Goal: Use online tool/utility: Use online tool/utility

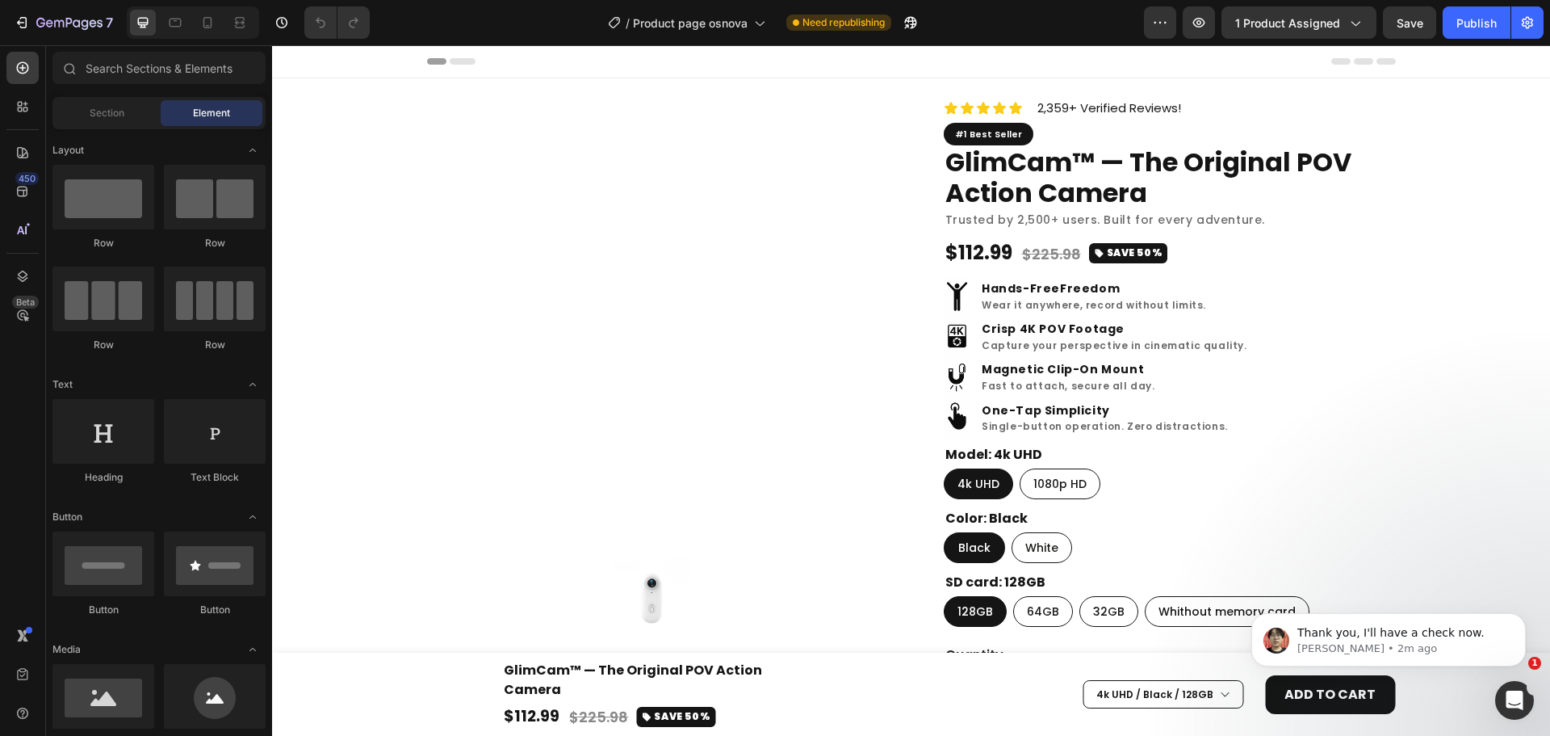
radio input "false"
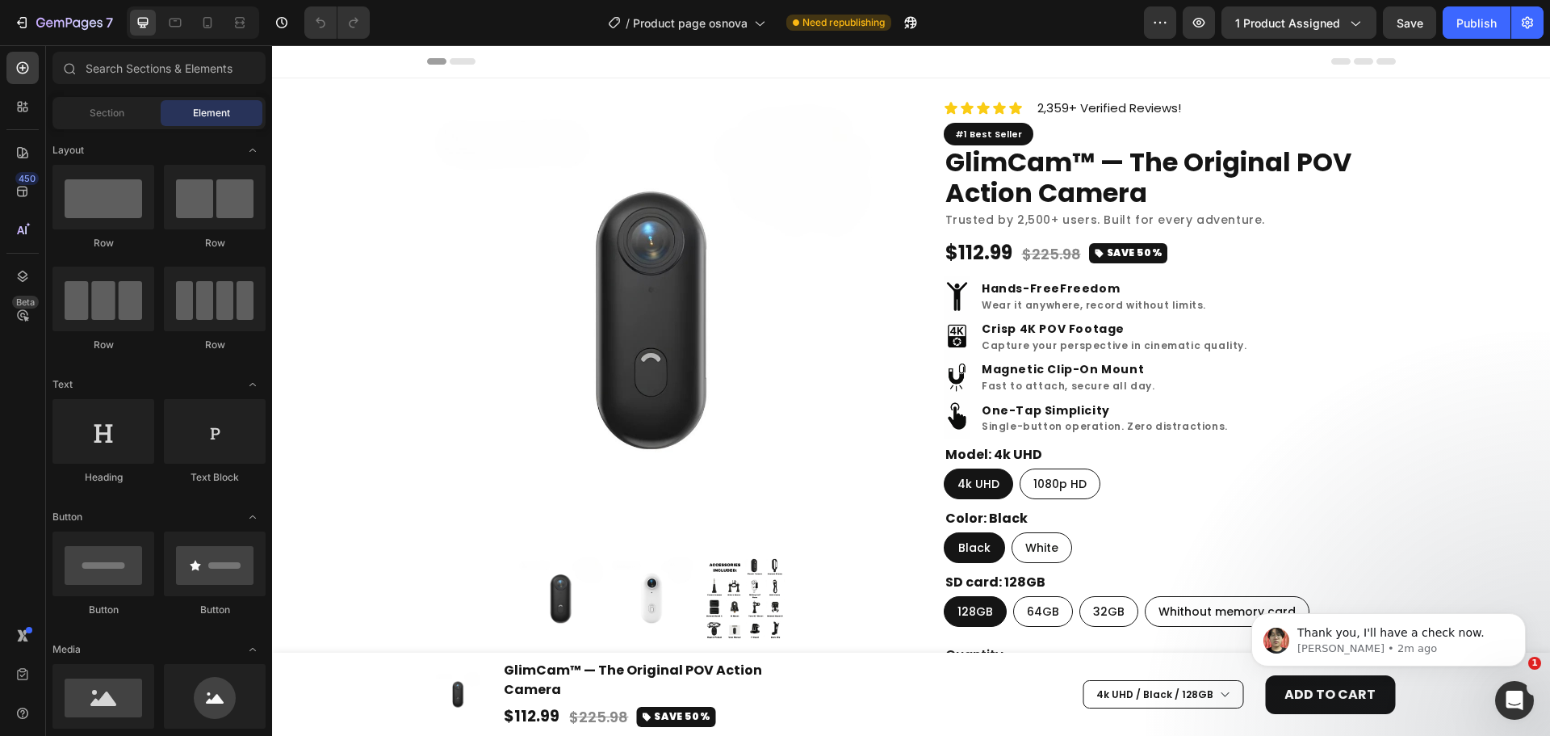
radio input "false"
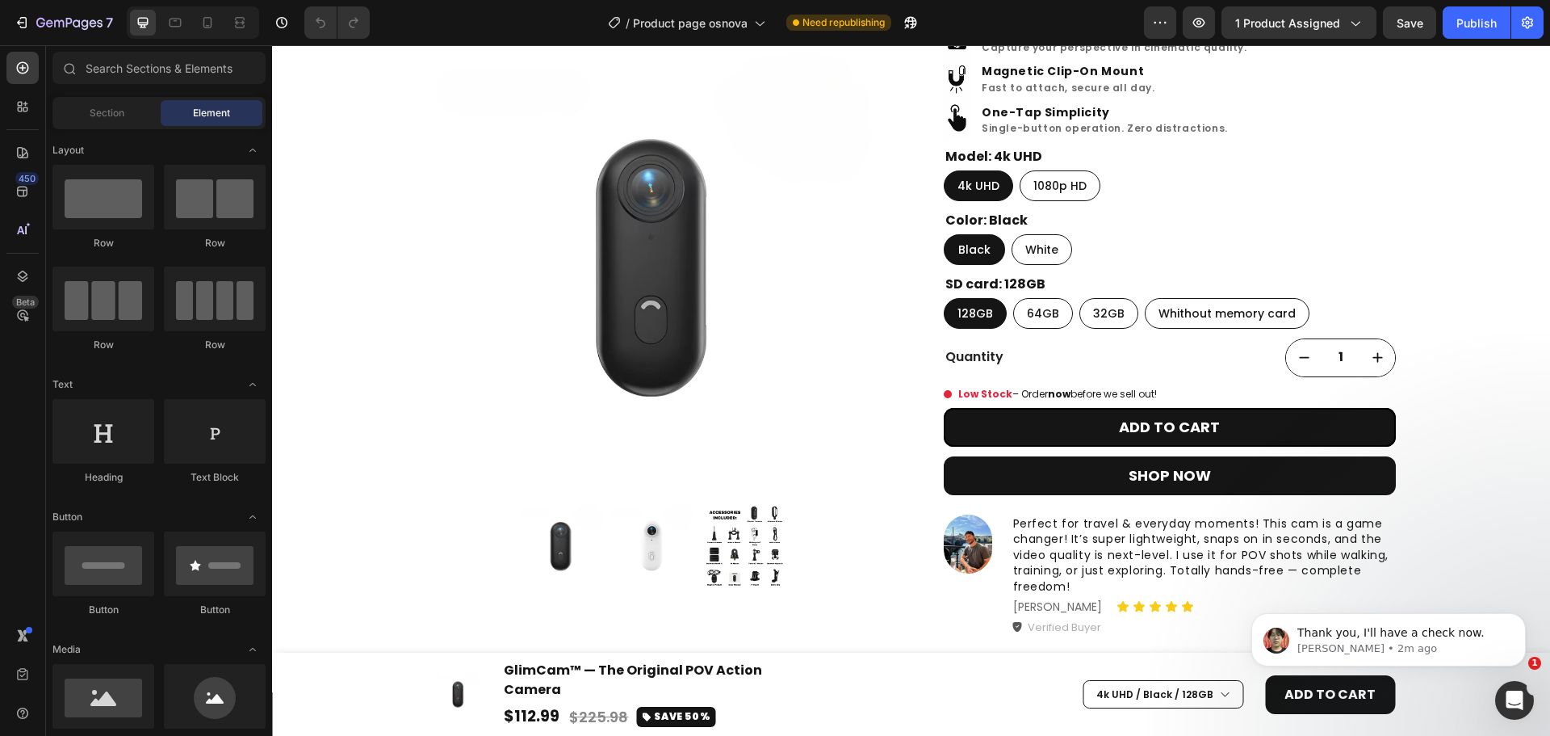
scroll to position [407, 0]
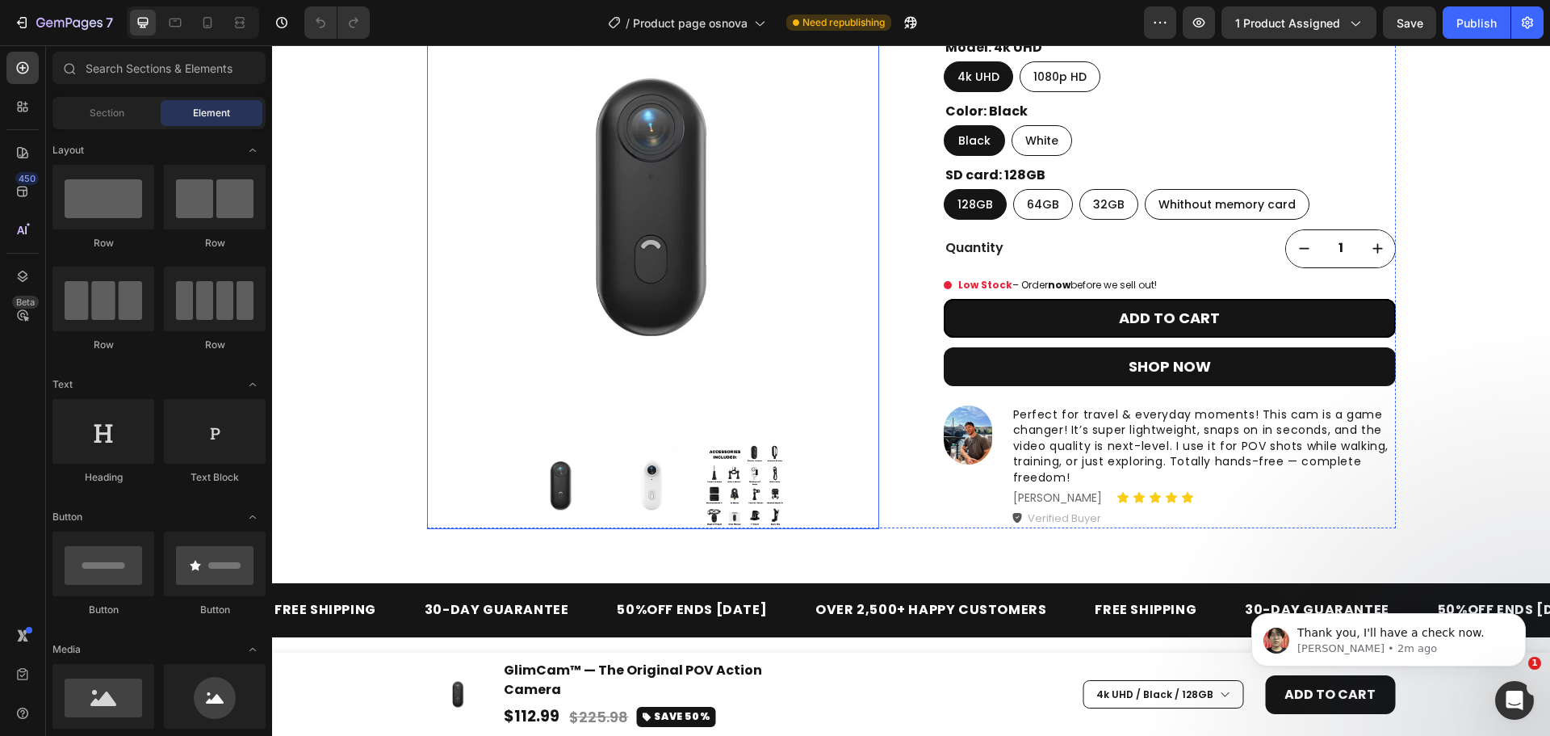
click at [783, 212] on img at bounding box center [653, 211] width 452 height 452
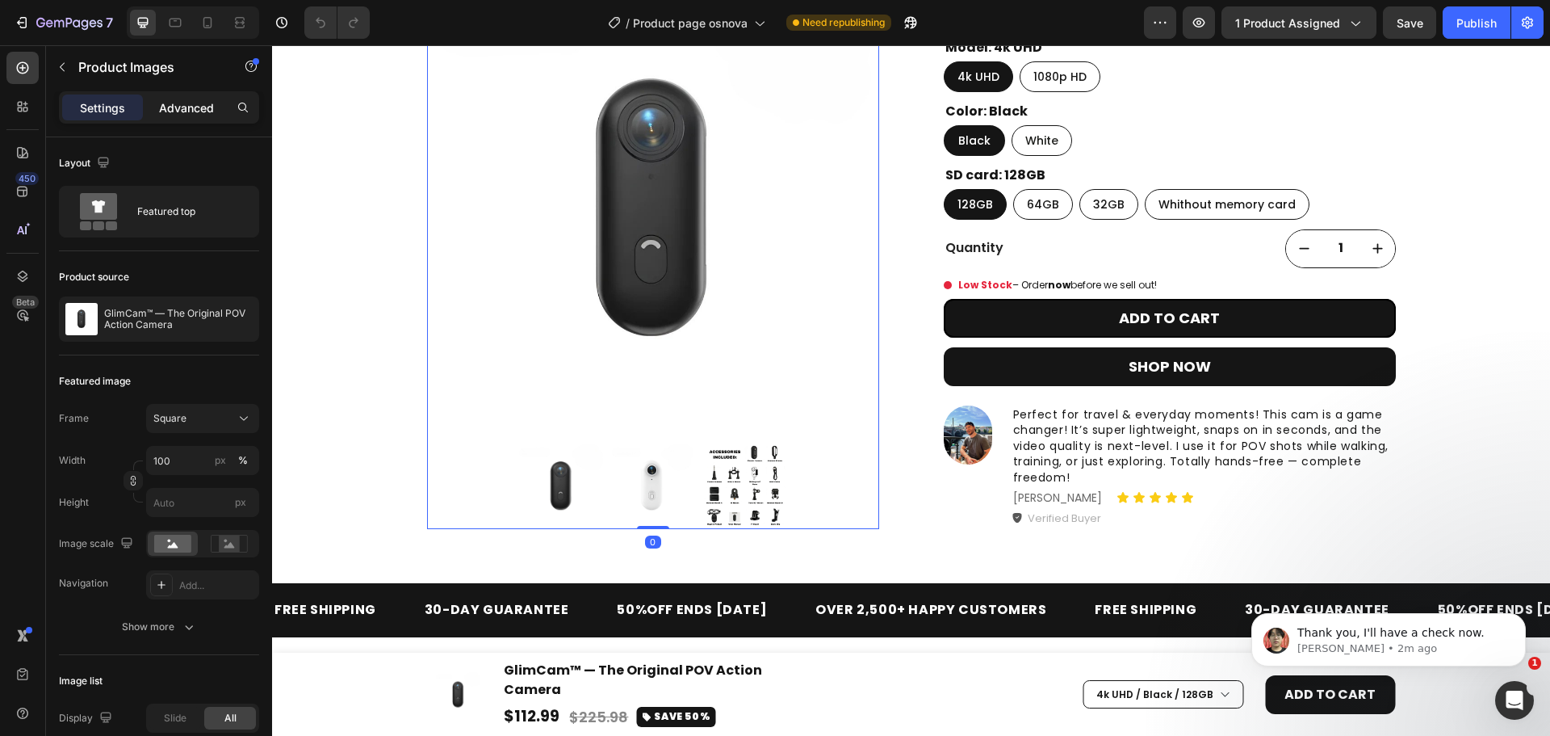
click at [177, 100] on p "Advanced" at bounding box center [186, 107] width 55 height 17
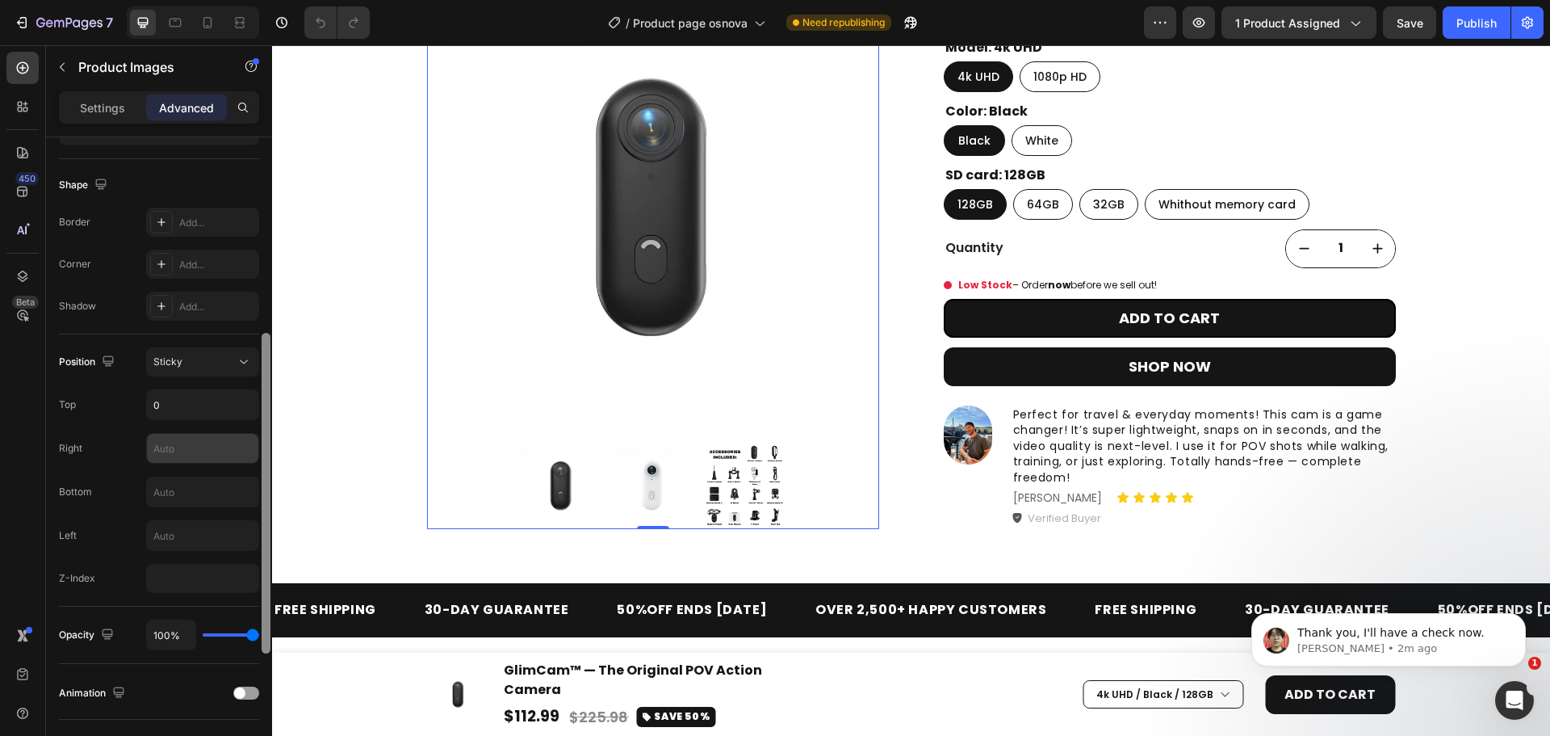
drag, startPoint x: 265, startPoint y: 242, endPoint x: 257, endPoint y: 439, distance: 197.2
click at [256, 439] on div "Display on Desktop Yes No Tablet Yes No Mobile Yes No Spacing (px) 0 0 0 0 0 0 …" at bounding box center [159, 459] width 226 height 644
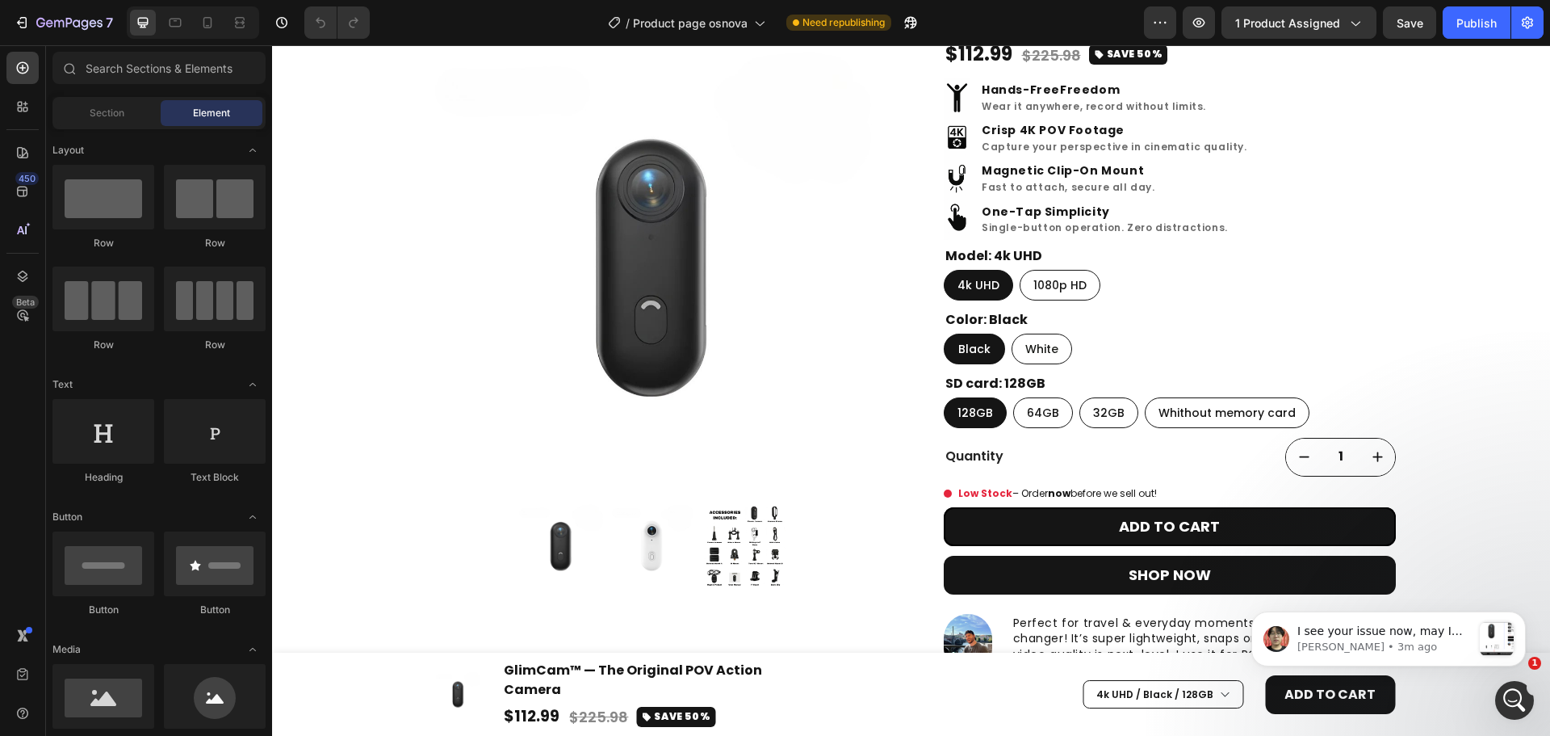
scroll to position [0, 0]
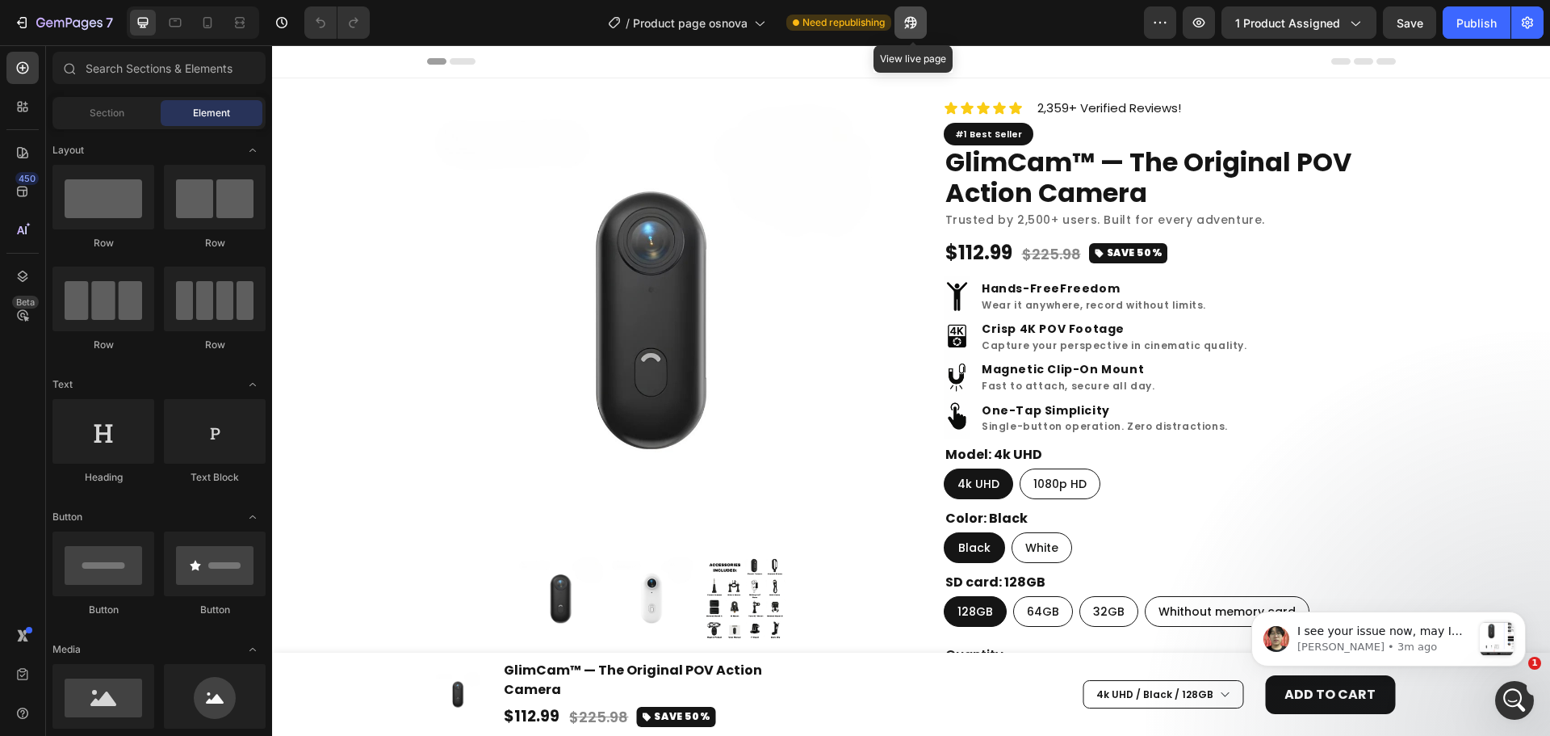
click at [909, 23] on icon "button" at bounding box center [911, 23] width 16 height 16
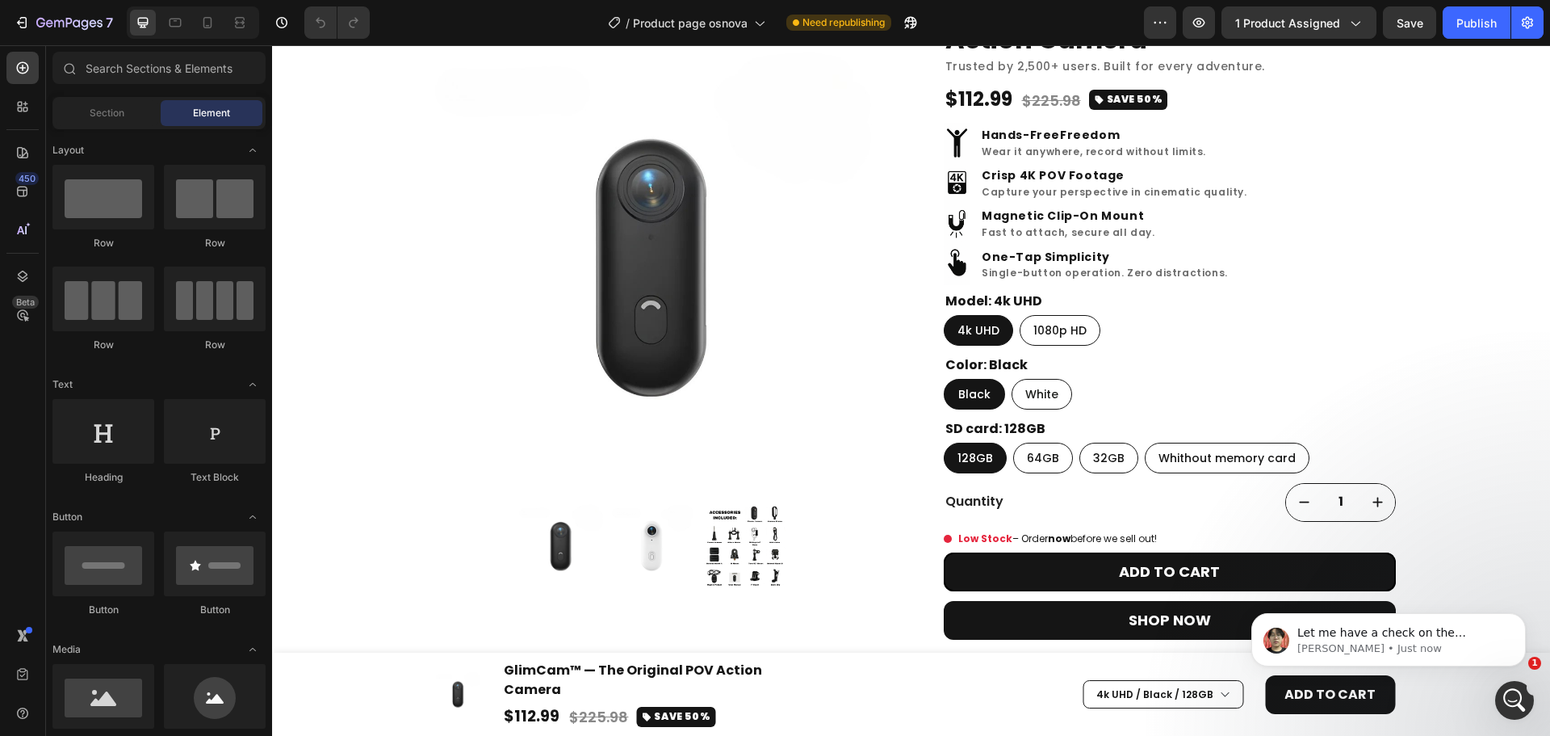
scroll to position [181, 0]
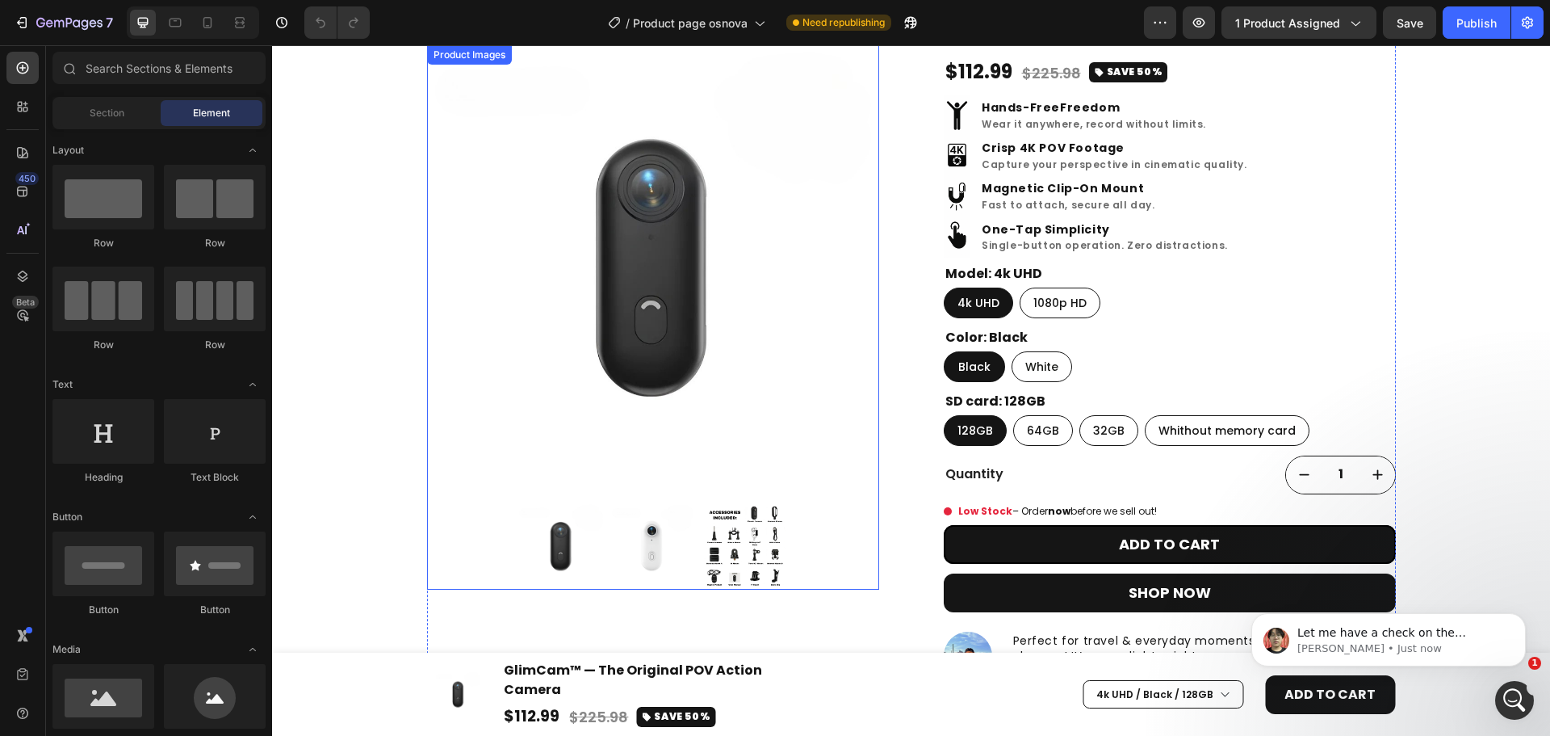
click at [723, 266] on img at bounding box center [653, 271] width 452 height 452
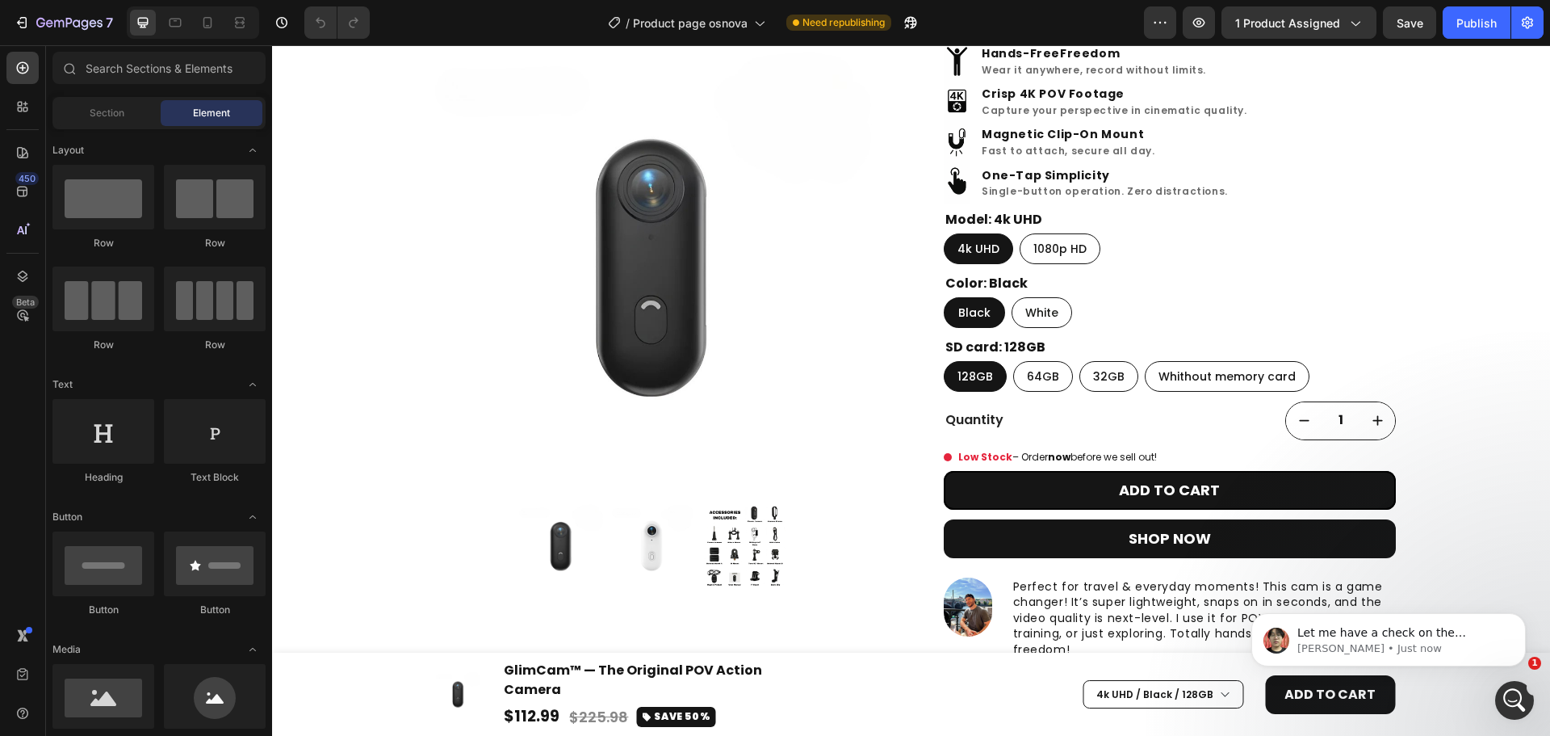
scroll to position [271, 0]
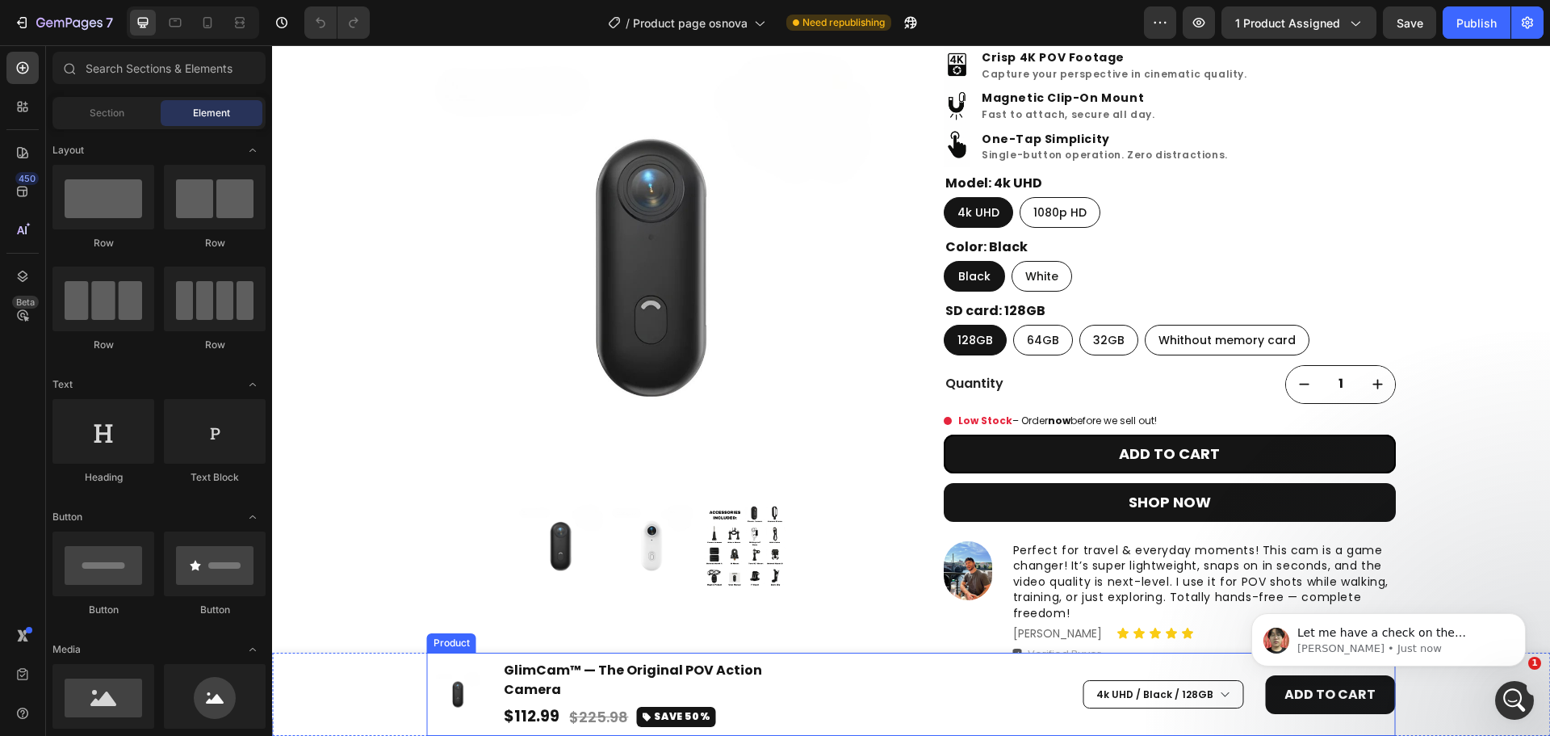
click at [665, 677] on div "(P) Images & Gallery GlimCam™ — The Original POV Action Camera (P) Title $112.9…" at bounding box center [911, 693] width 969 height 83
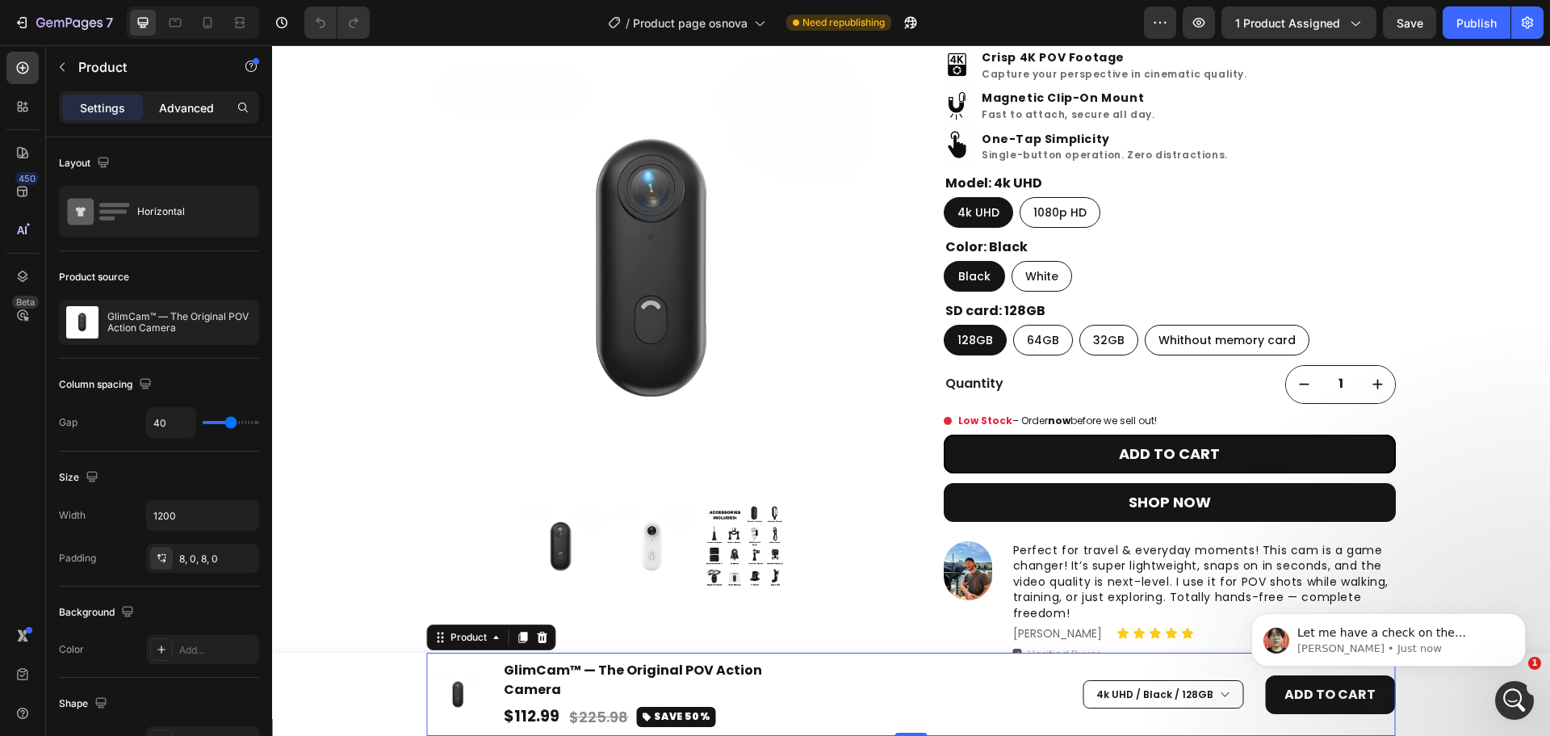
click at [180, 103] on p "Advanced" at bounding box center [186, 107] width 55 height 17
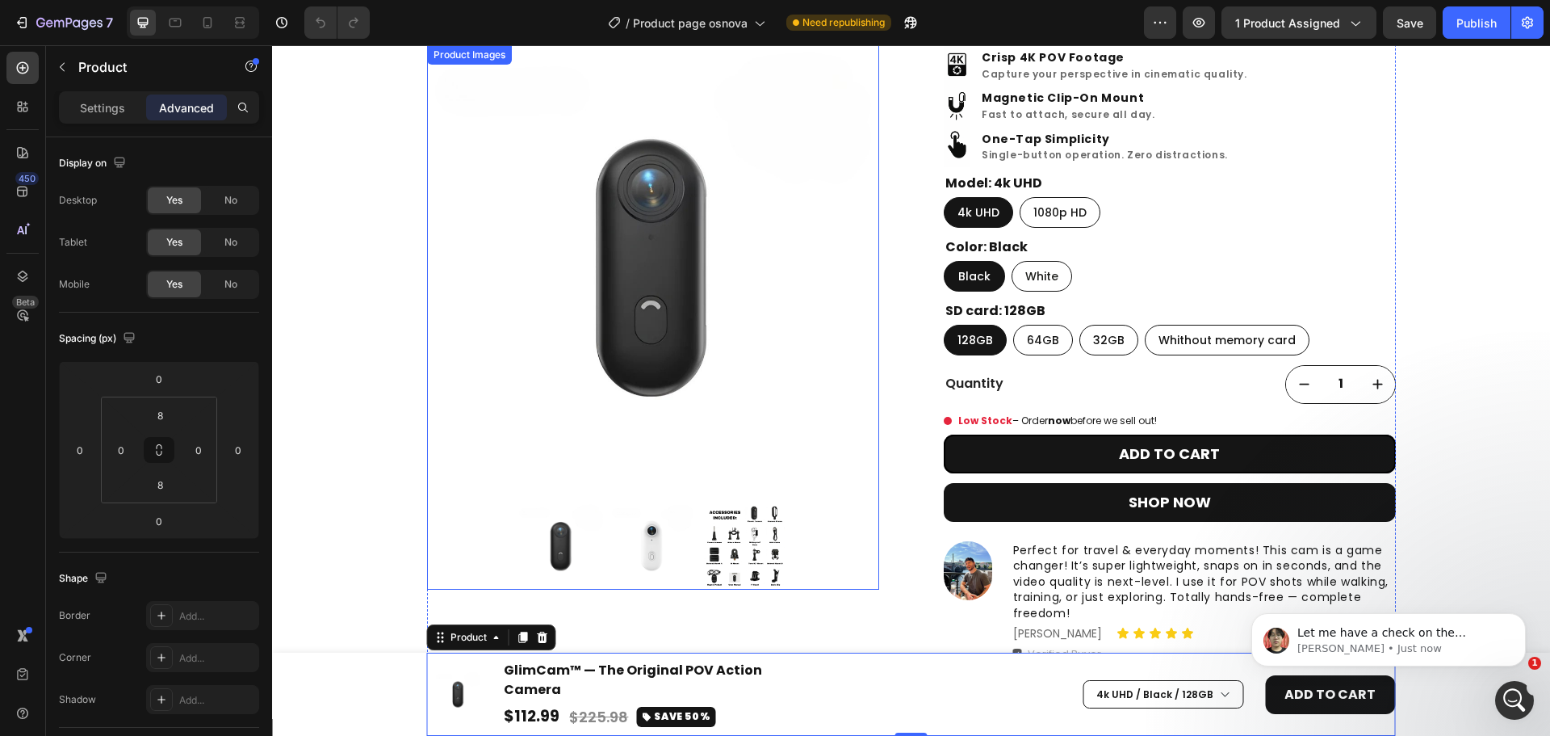
click at [676, 531] on img at bounding box center [653, 547] width 86 height 86
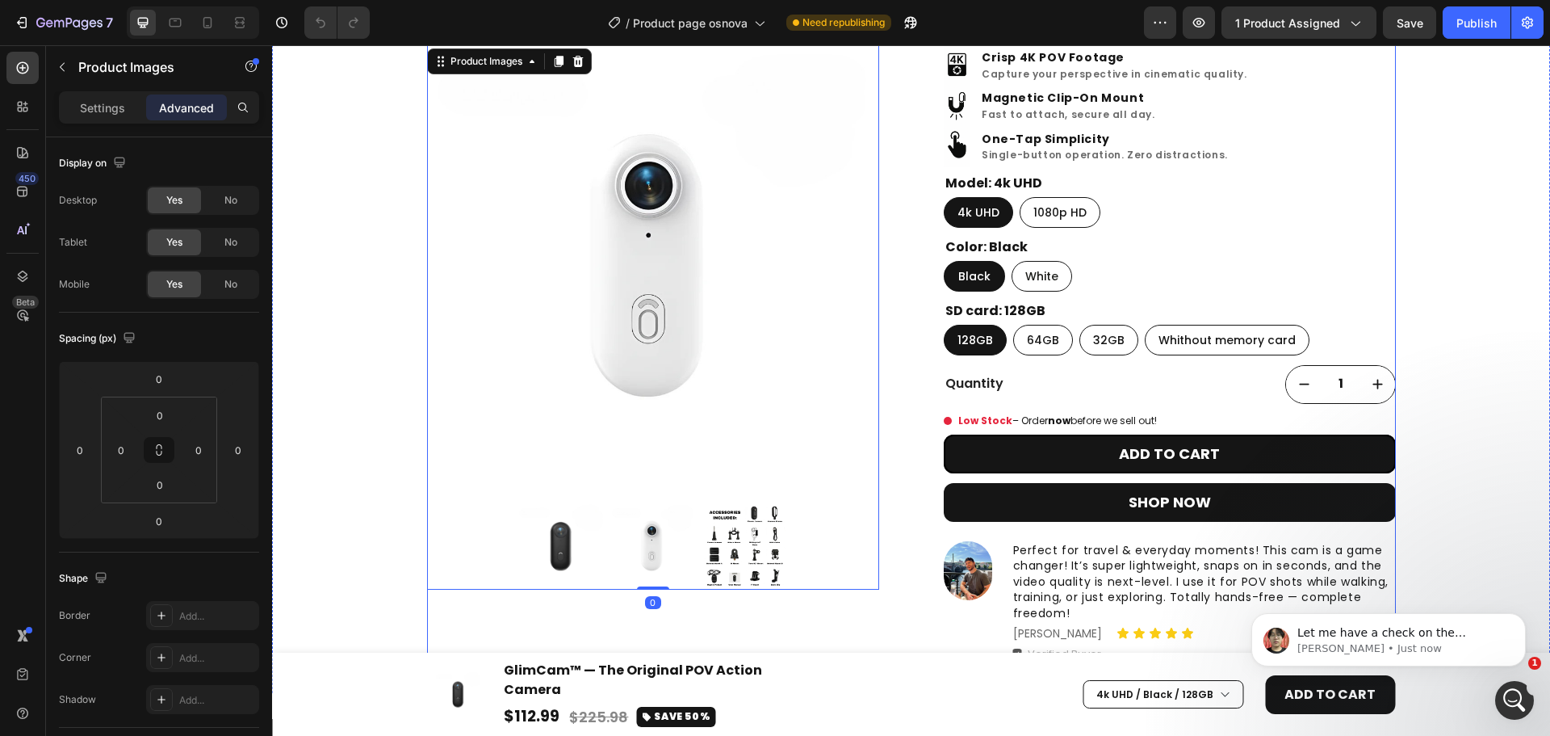
click at [780, 627] on div "Product Images 0" at bounding box center [653, 244] width 452 height 837
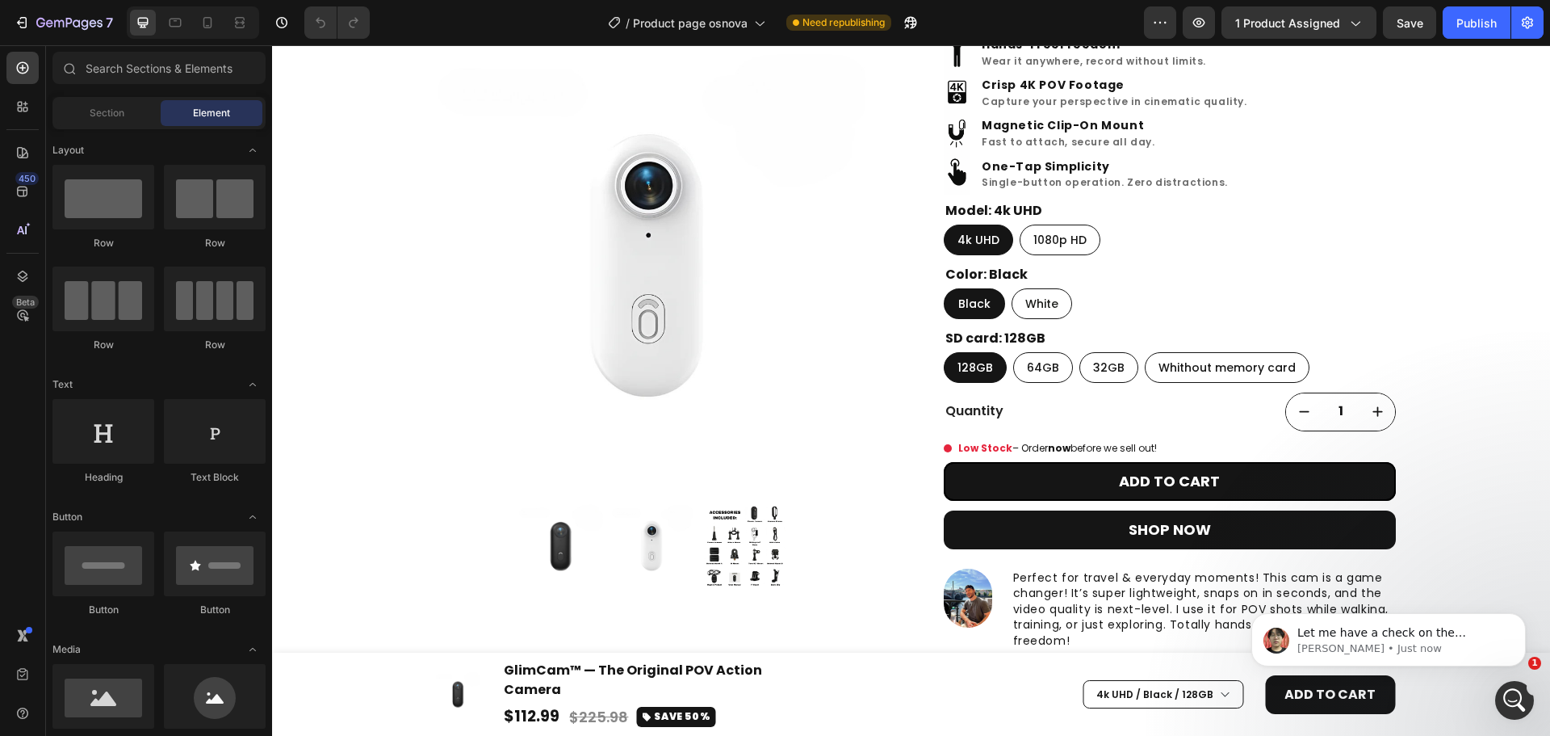
scroll to position [235, 0]
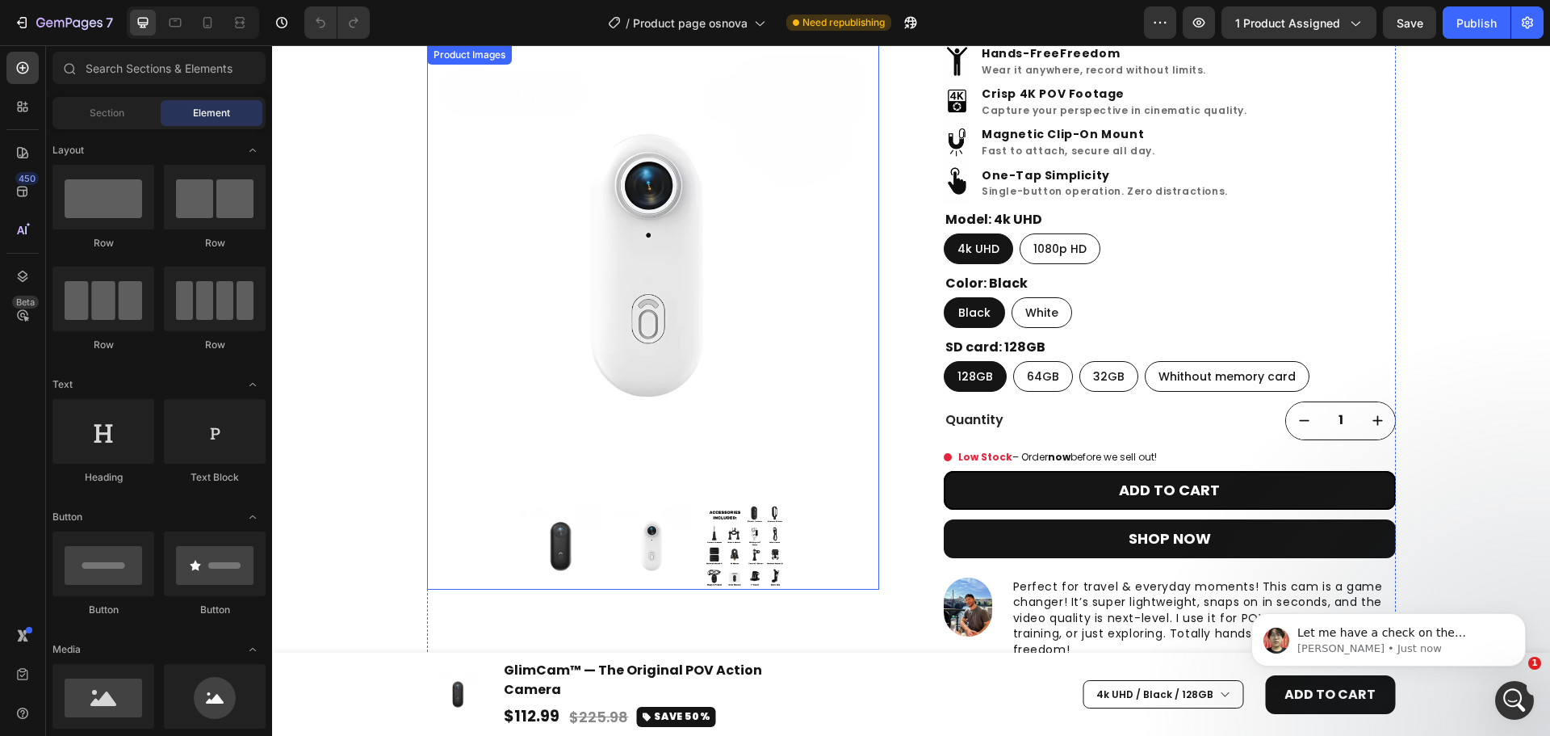
click at [702, 551] on img at bounding box center [745, 547] width 86 height 86
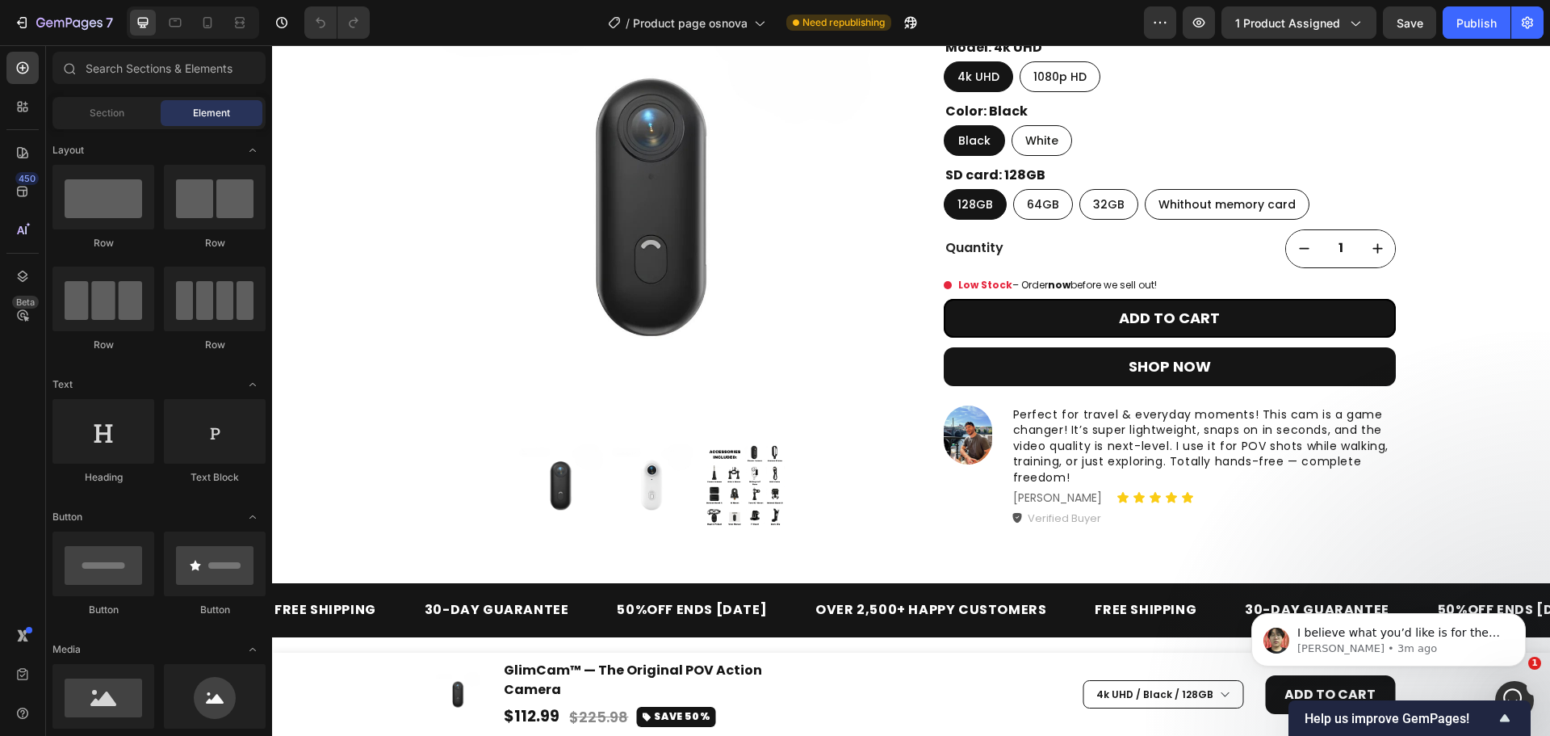
scroll to position [416, 0]
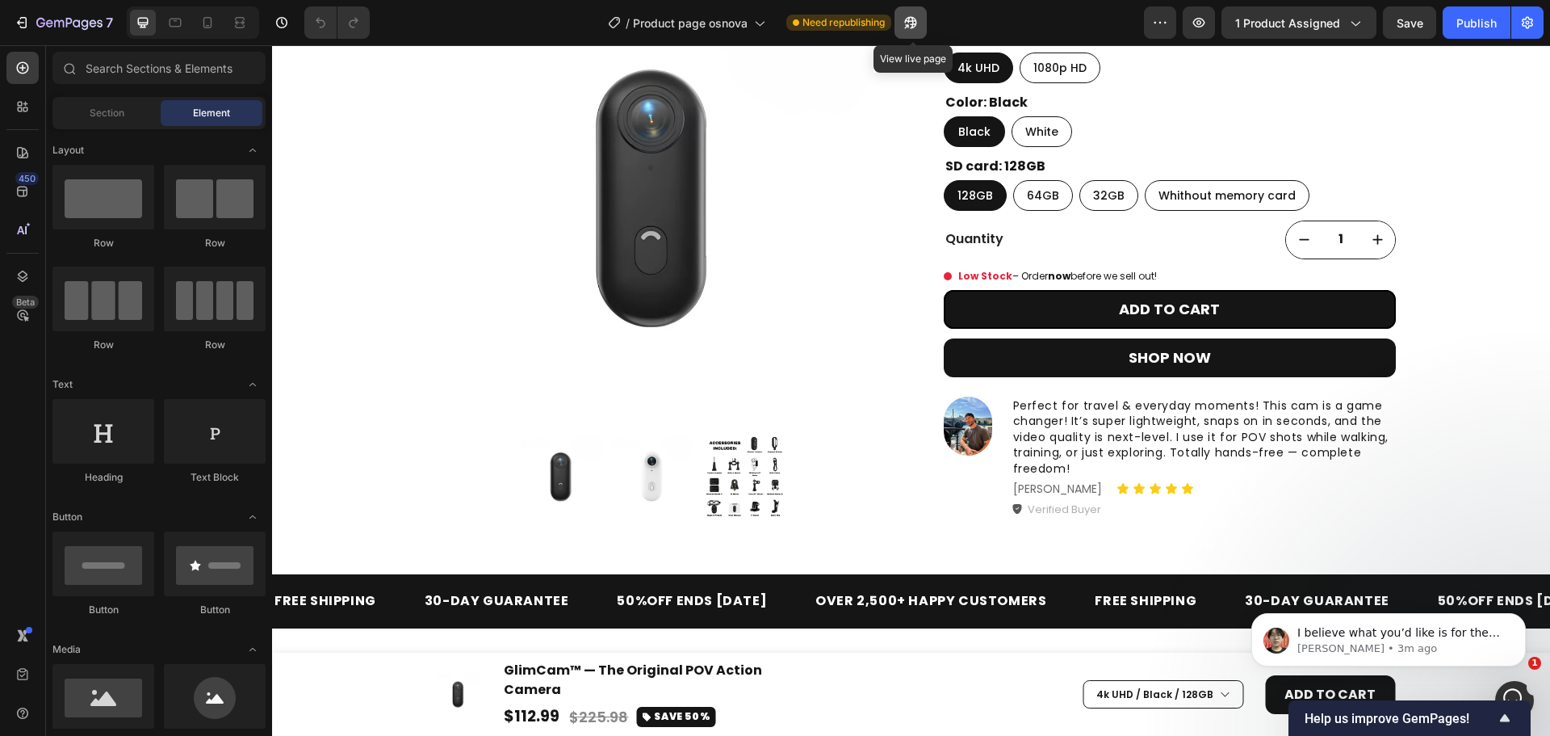
click at [917, 10] on button "button" at bounding box center [911, 22] width 32 height 32
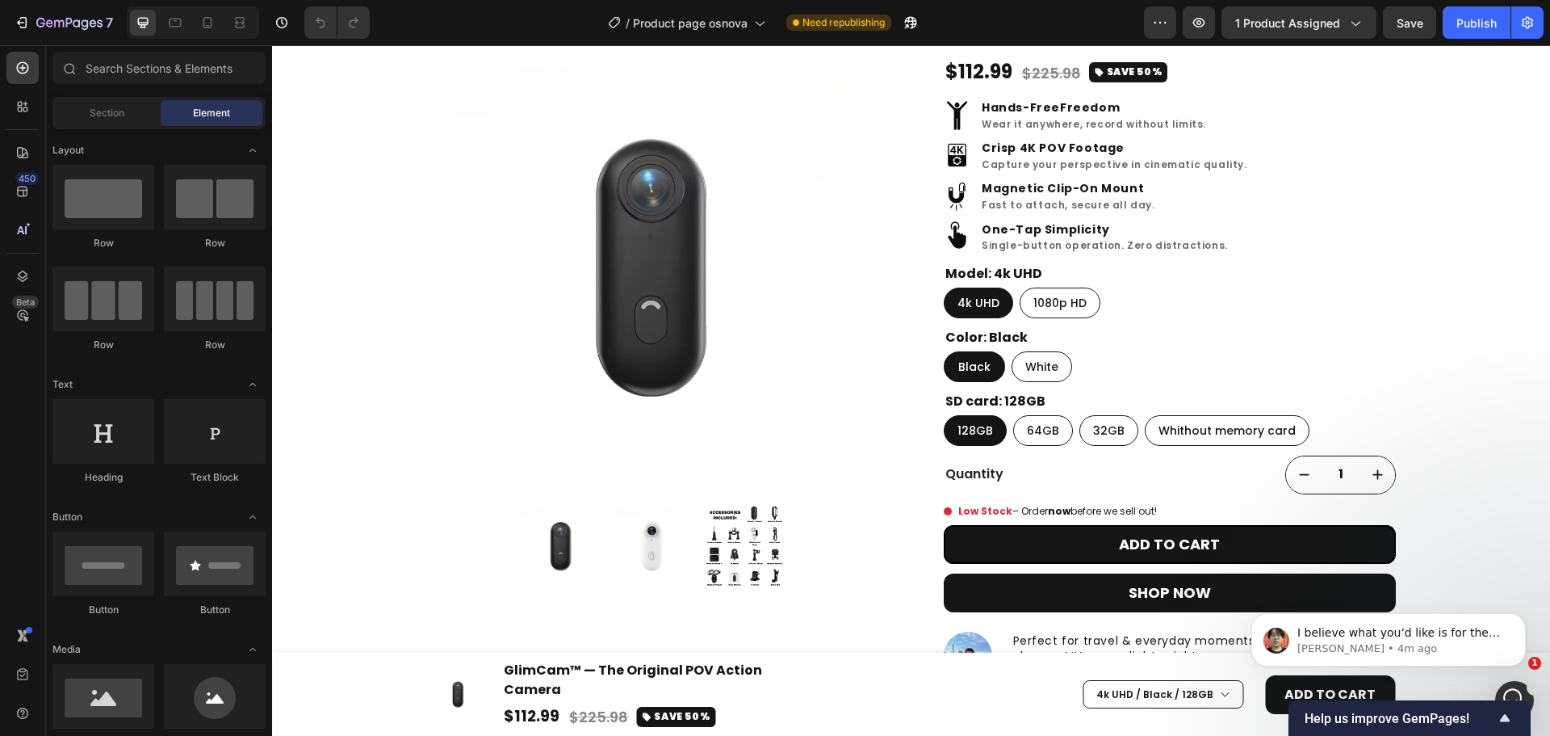
scroll to position [172, 0]
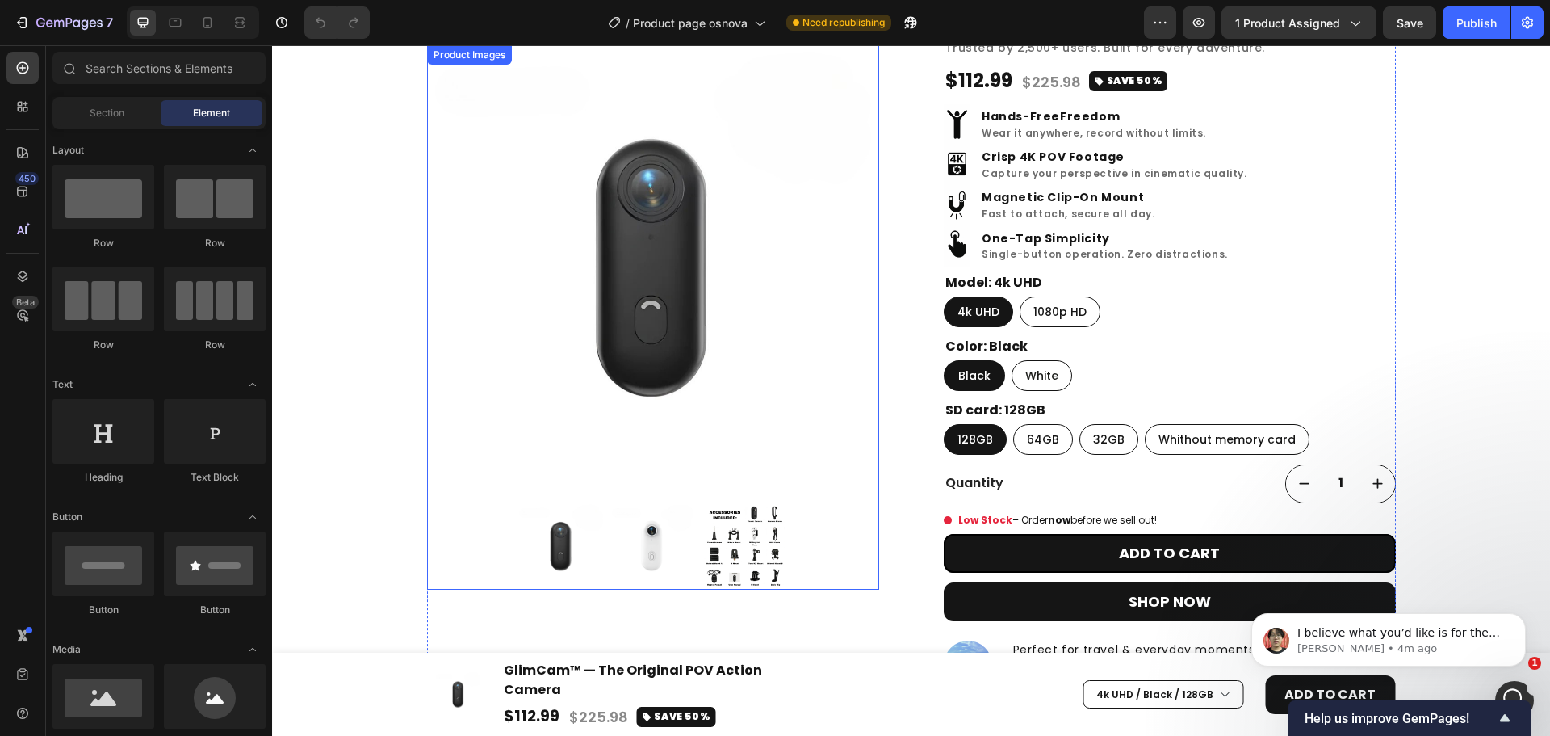
click at [730, 573] on img at bounding box center [745, 547] width 86 height 86
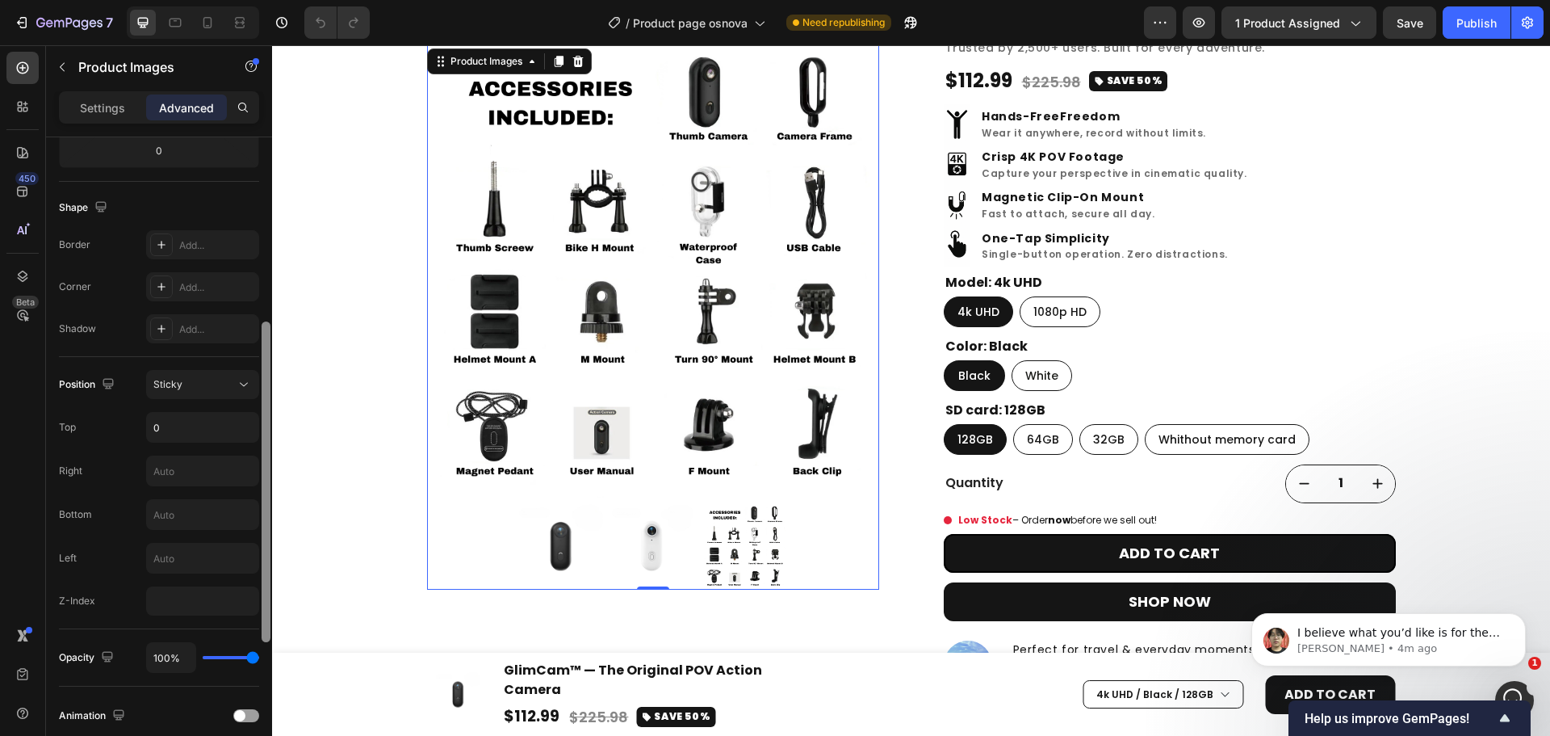
scroll to position [379, 0]
drag, startPoint x: 264, startPoint y: 339, endPoint x: 269, endPoint y: 528, distance: 189.0
click at [269, 528] on div at bounding box center [266, 485] width 9 height 321
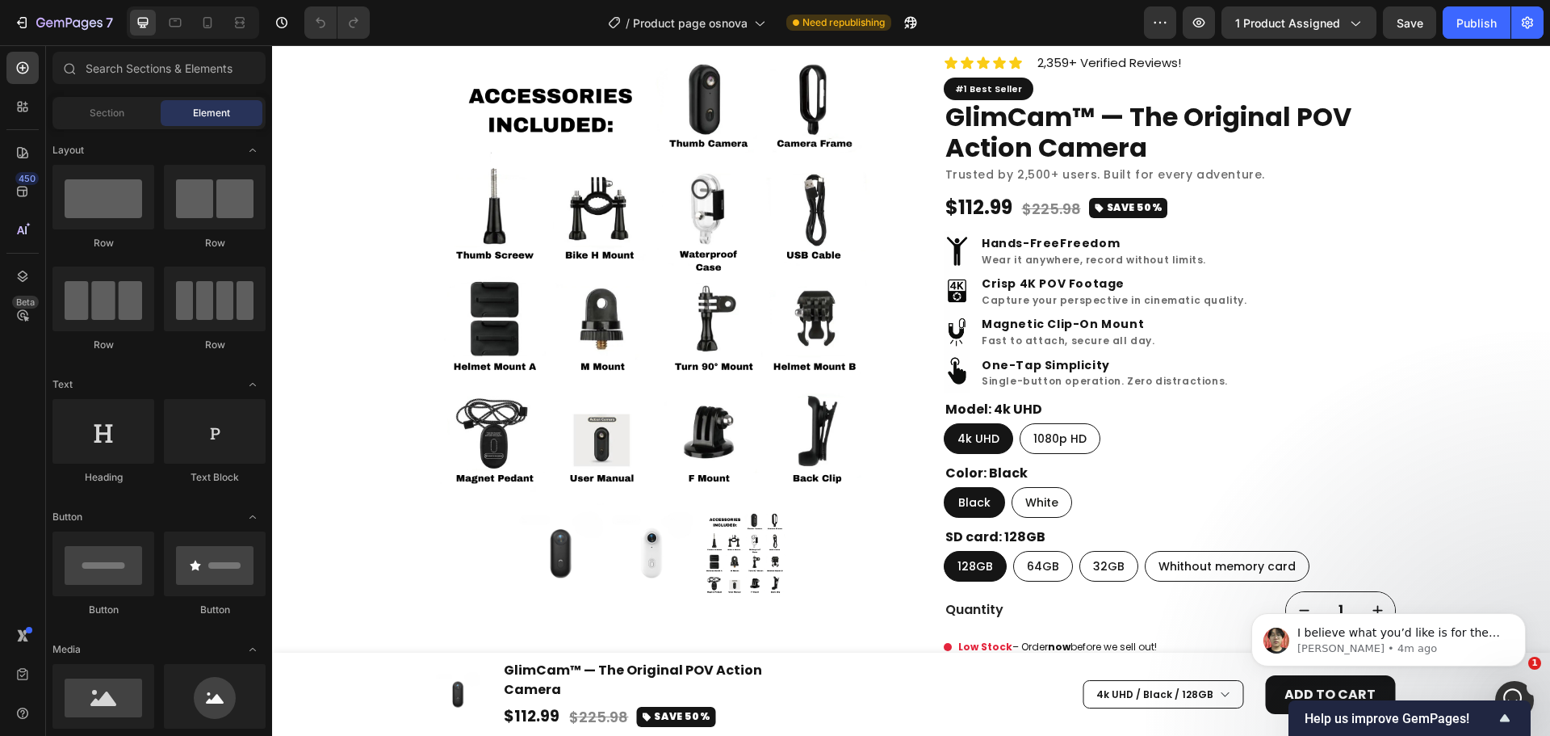
scroll to position [0, 0]
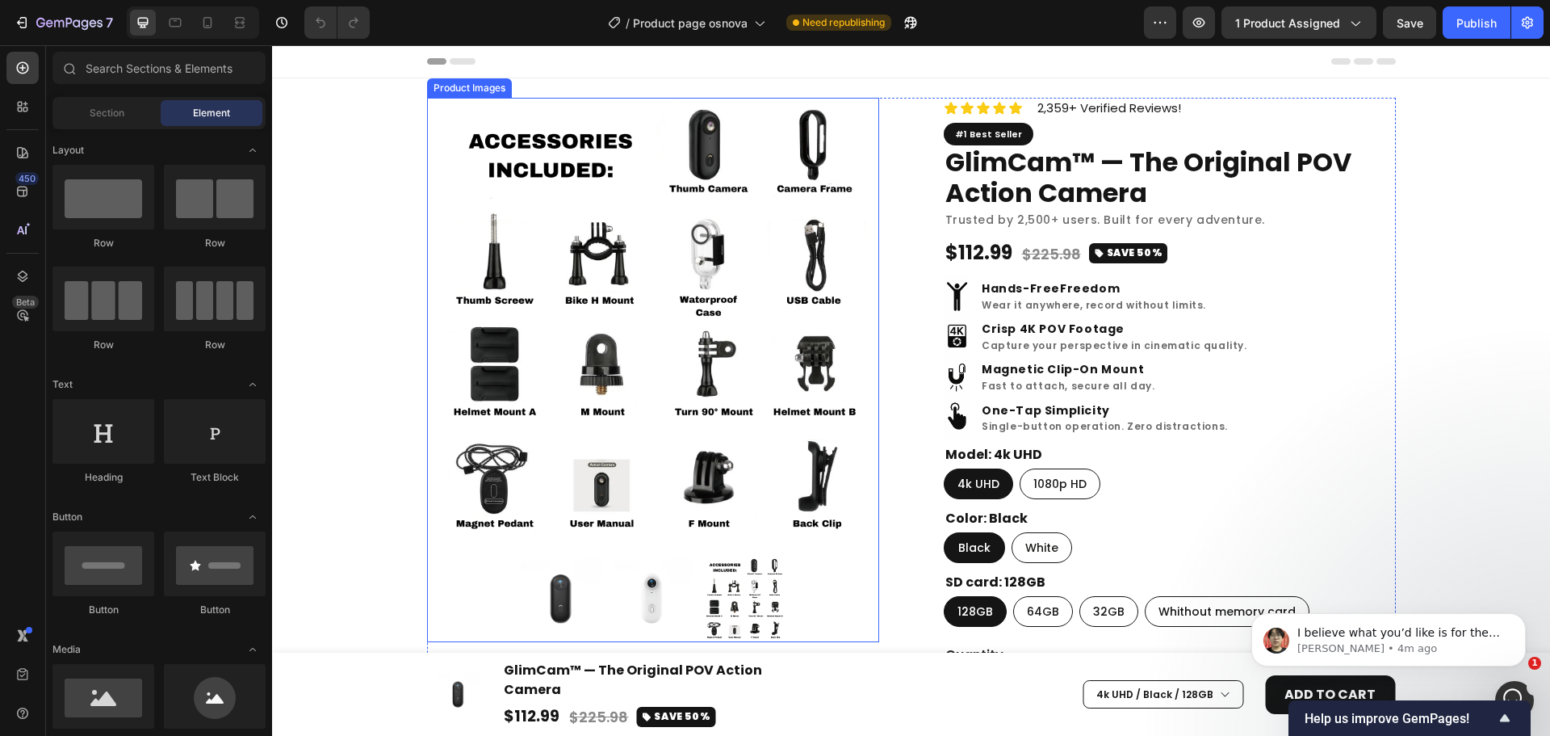
click at [663, 262] on img at bounding box center [653, 324] width 452 height 452
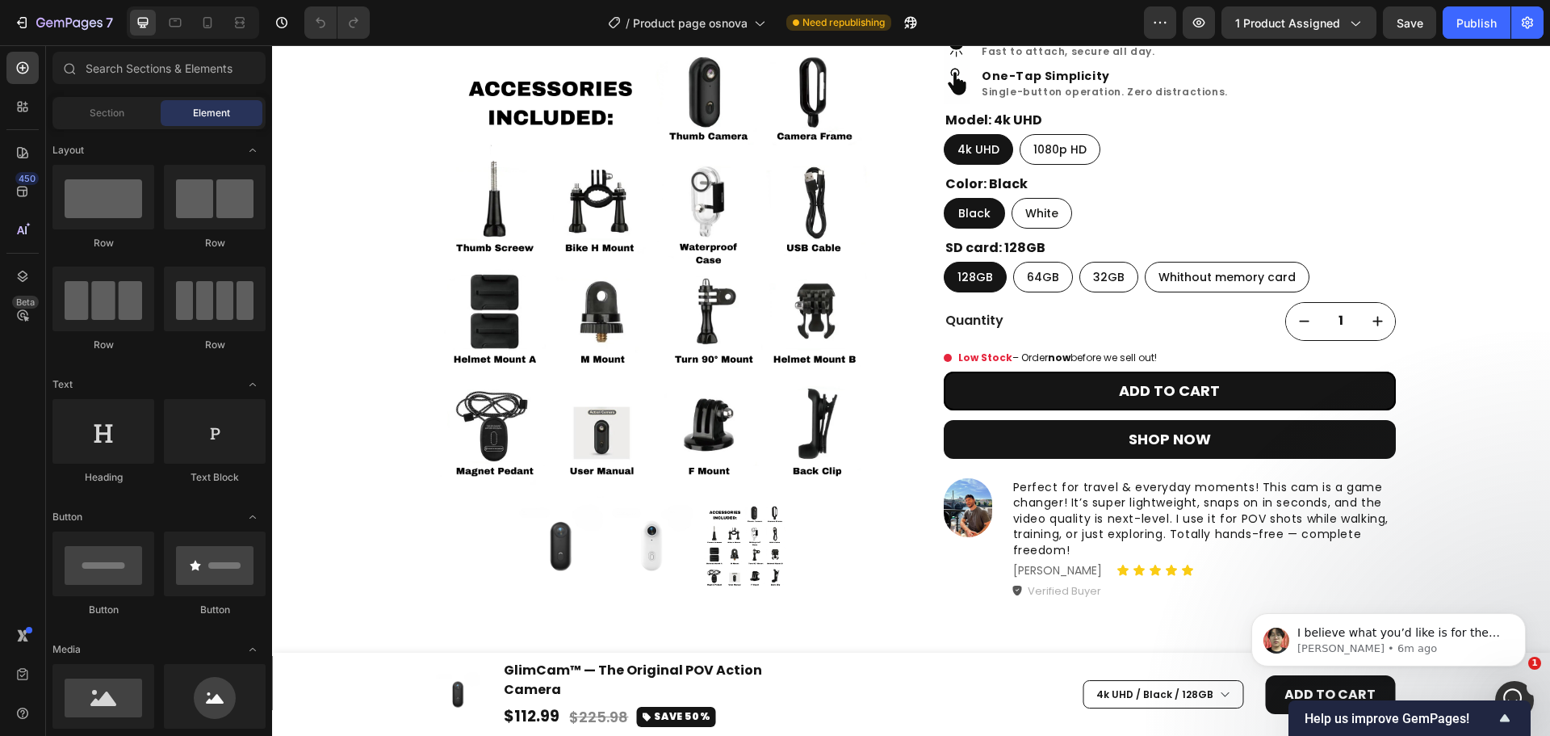
scroll to position [317, 0]
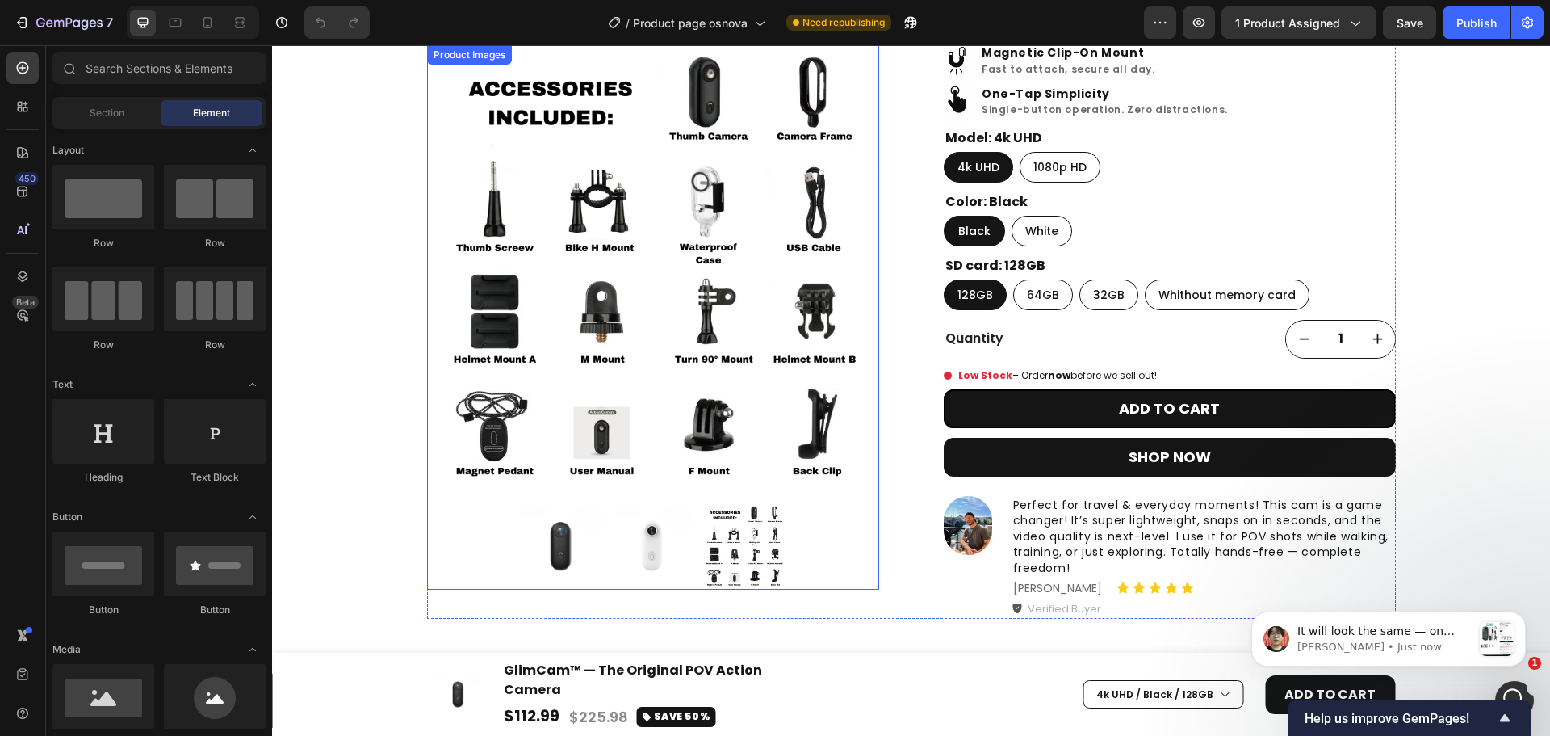
click at [741, 268] on img at bounding box center [653, 271] width 452 height 452
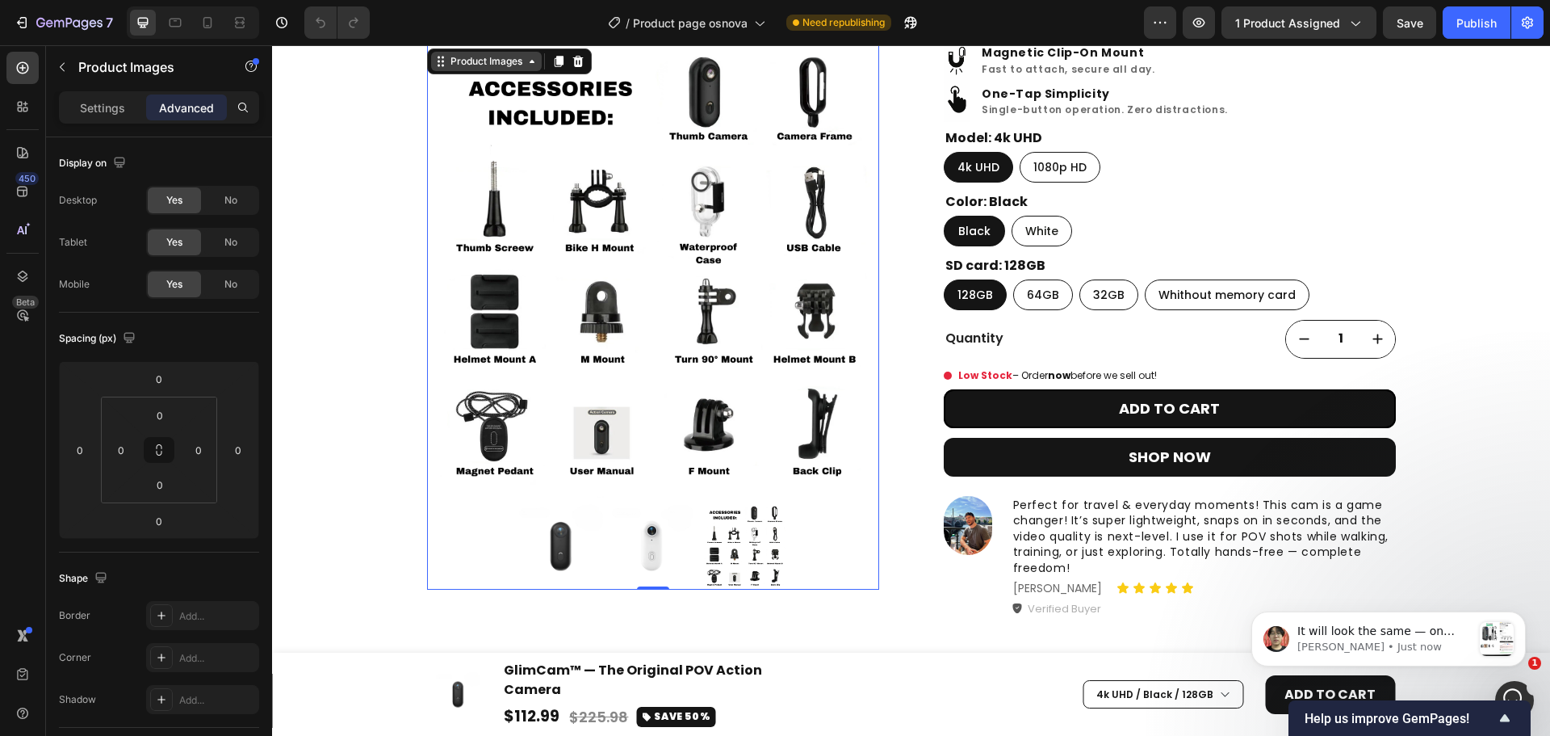
click at [489, 63] on div "Product Images" at bounding box center [486, 61] width 78 height 15
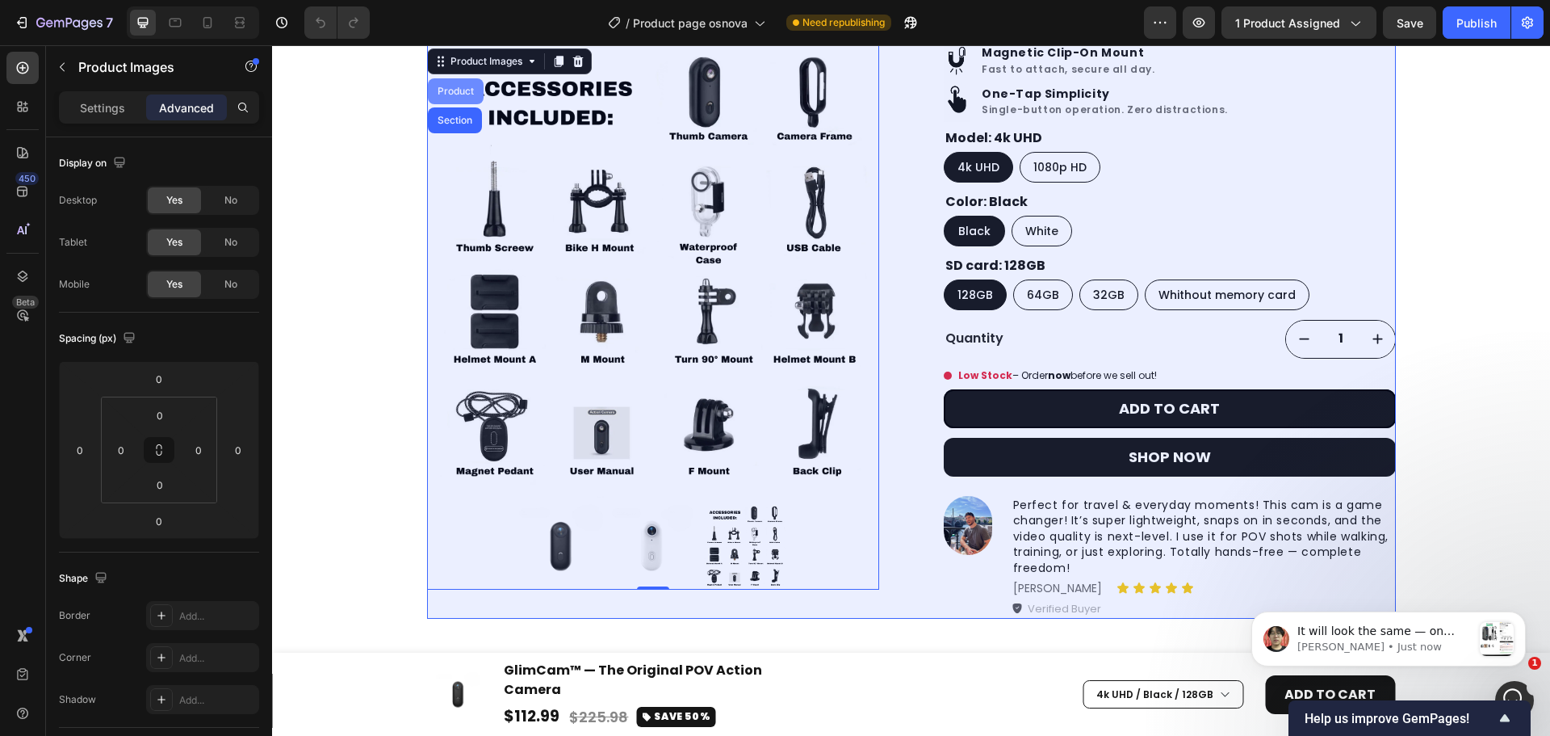
click at [455, 91] on div "Product" at bounding box center [455, 91] width 43 height 10
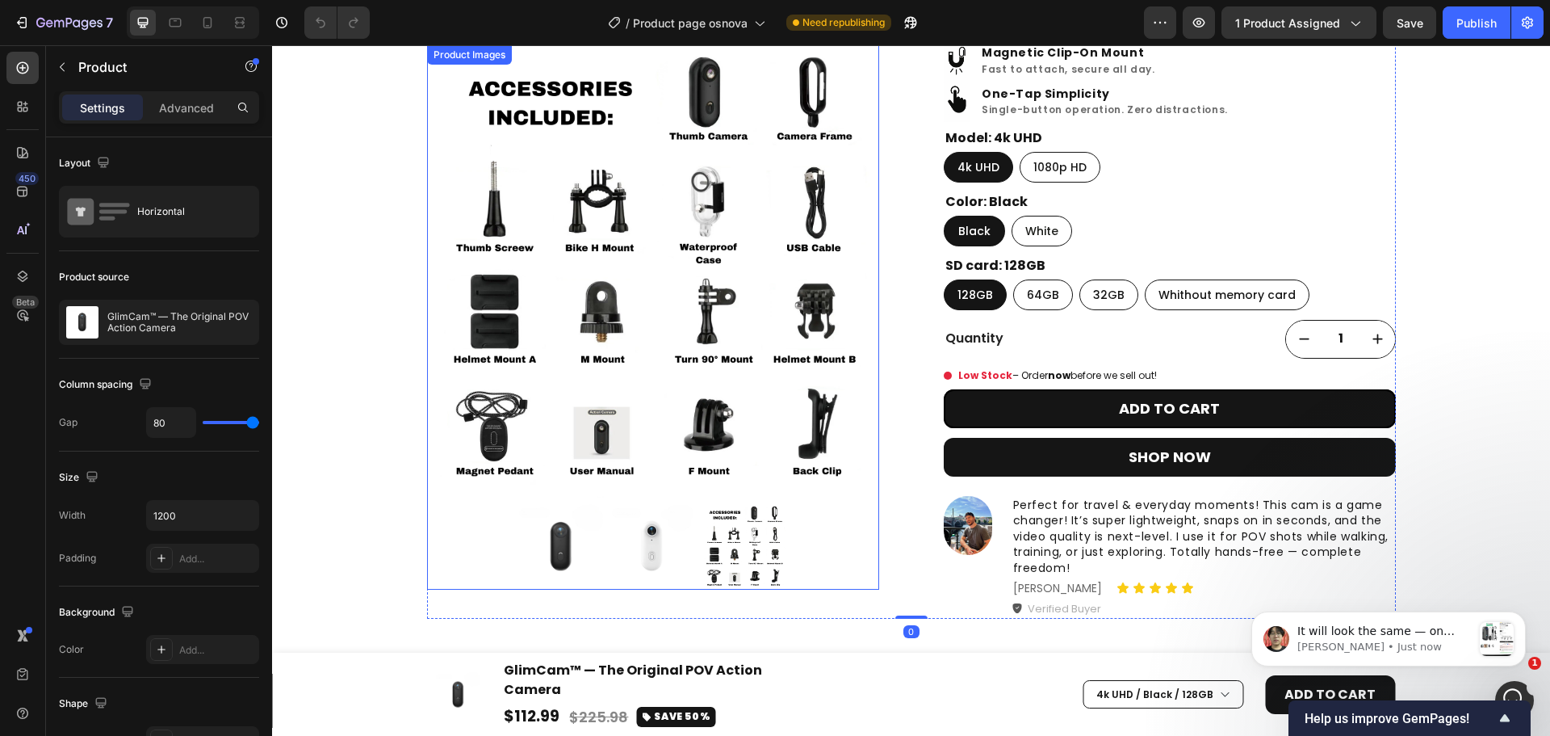
drag, startPoint x: 493, startPoint y: 109, endPoint x: 489, endPoint y: 101, distance: 8.7
click at [493, 108] on img at bounding box center [653, 271] width 452 height 452
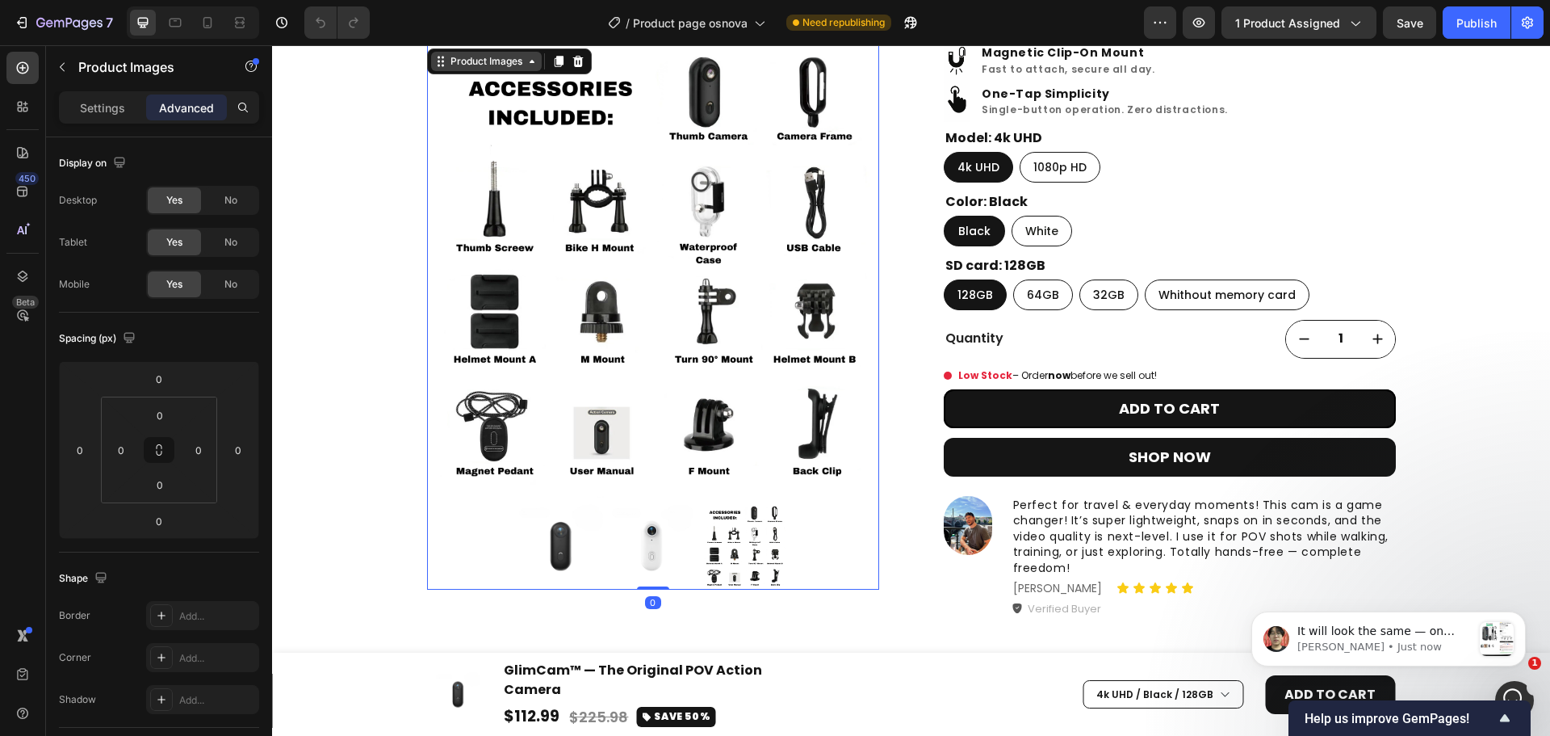
click at [473, 65] on div "Product Images" at bounding box center [486, 61] width 78 height 15
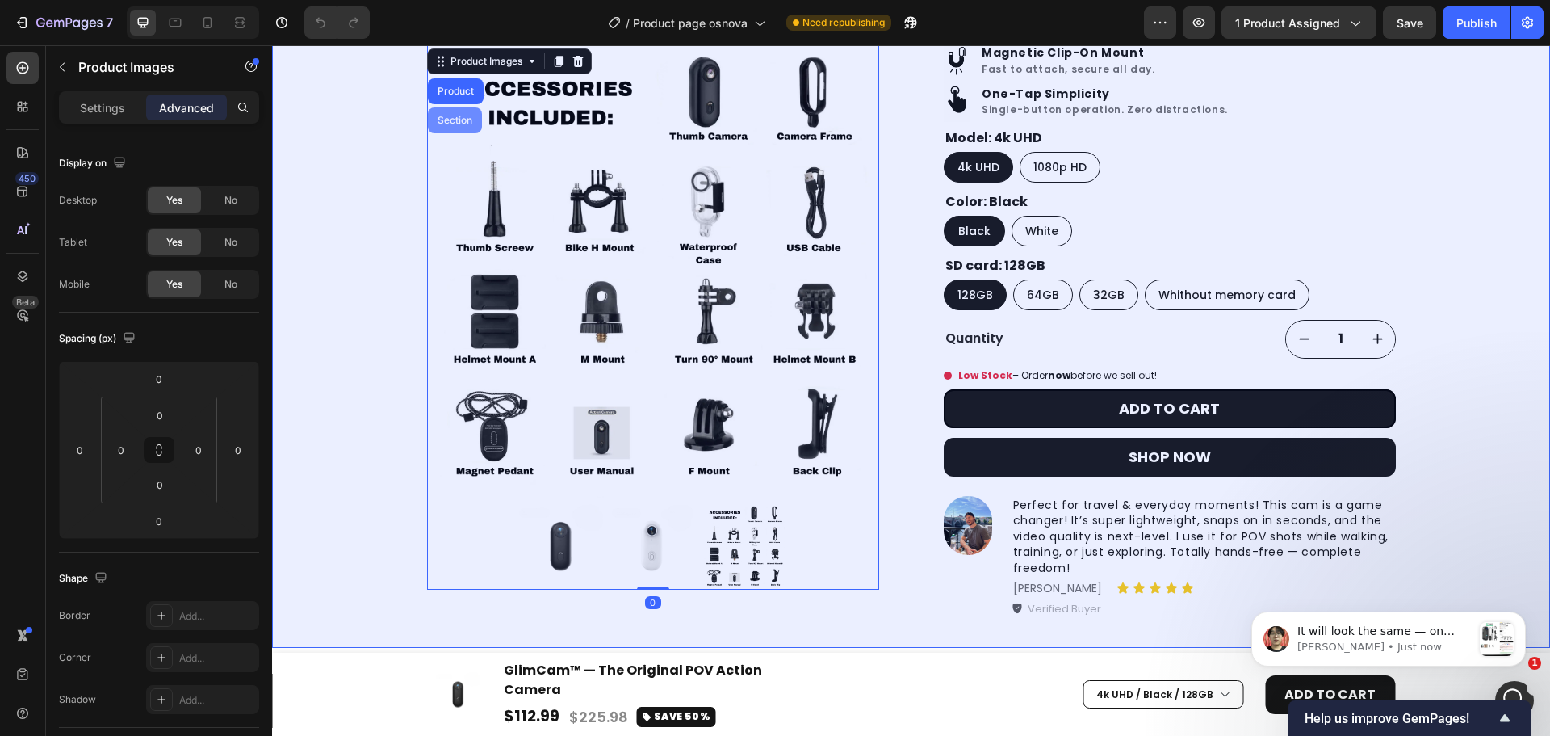
click at [459, 112] on div "Section" at bounding box center [455, 120] width 54 height 26
